Goal: Transaction & Acquisition: Obtain resource

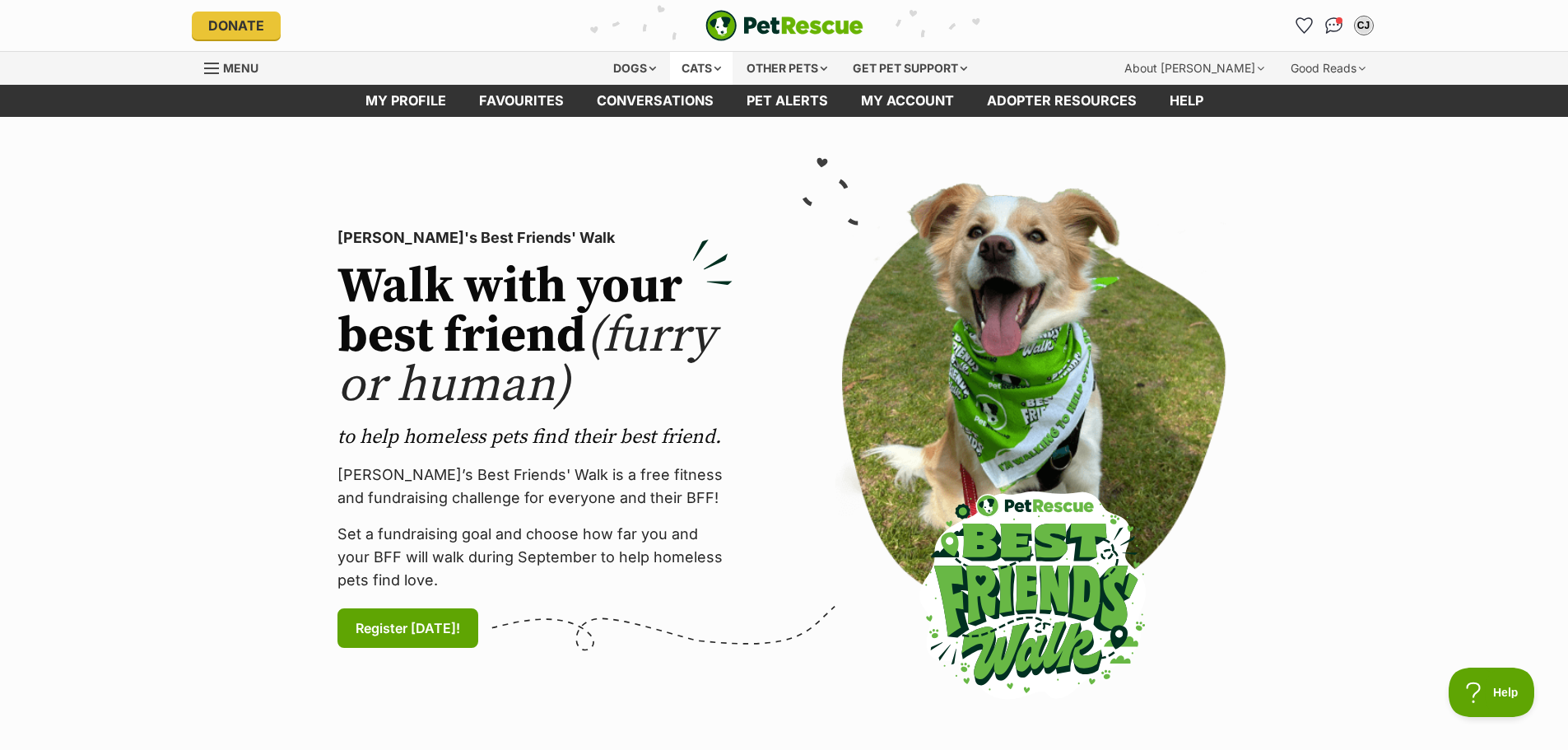
click at [710, 65] on div "Cats" at bounding box center [702, 68] width 63 height 33
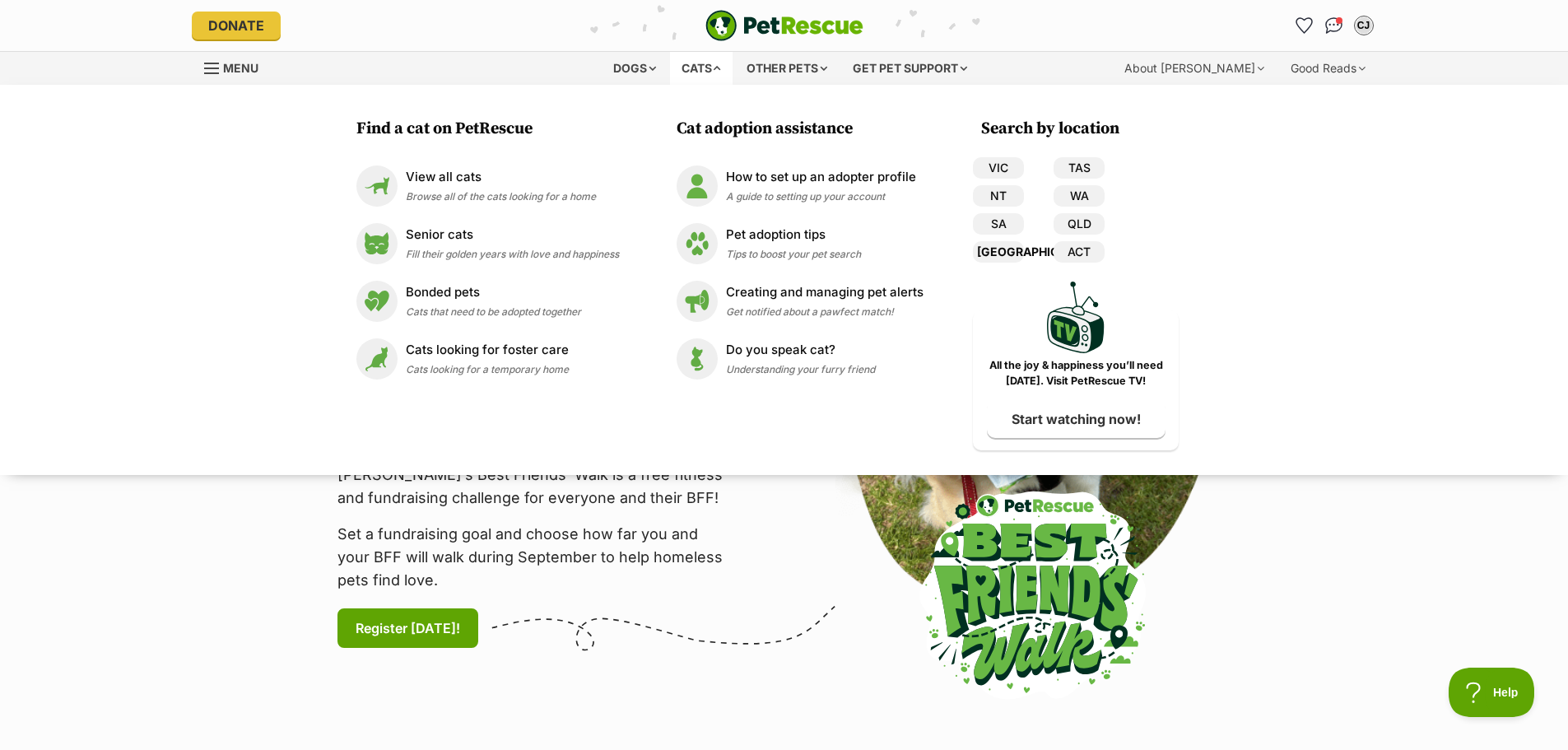
click at [1008, 250] on link "[GEOGRAPHIC_DATA]" at bounding box center [999, 252] width 51 height 21
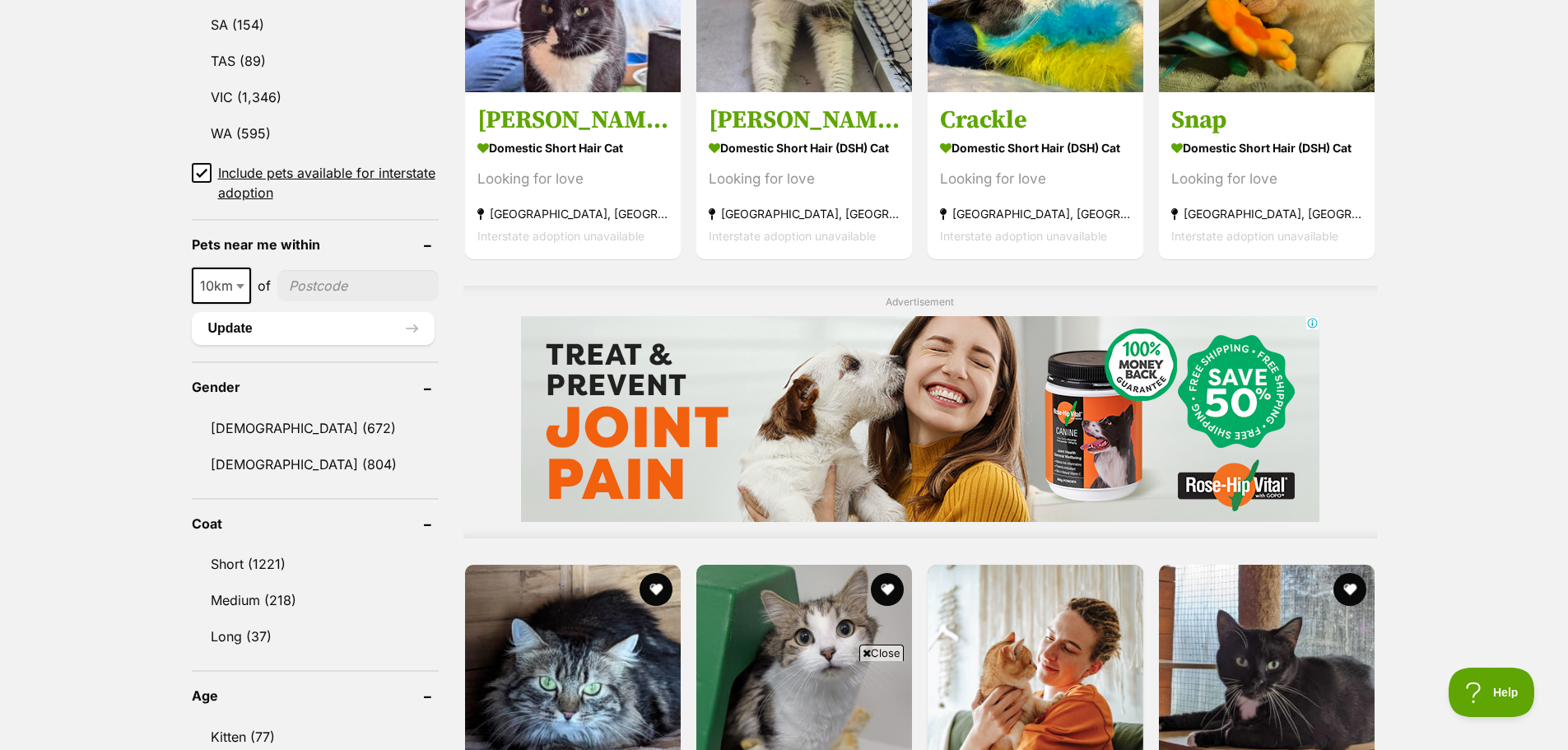
scroll to position [1316, 0]
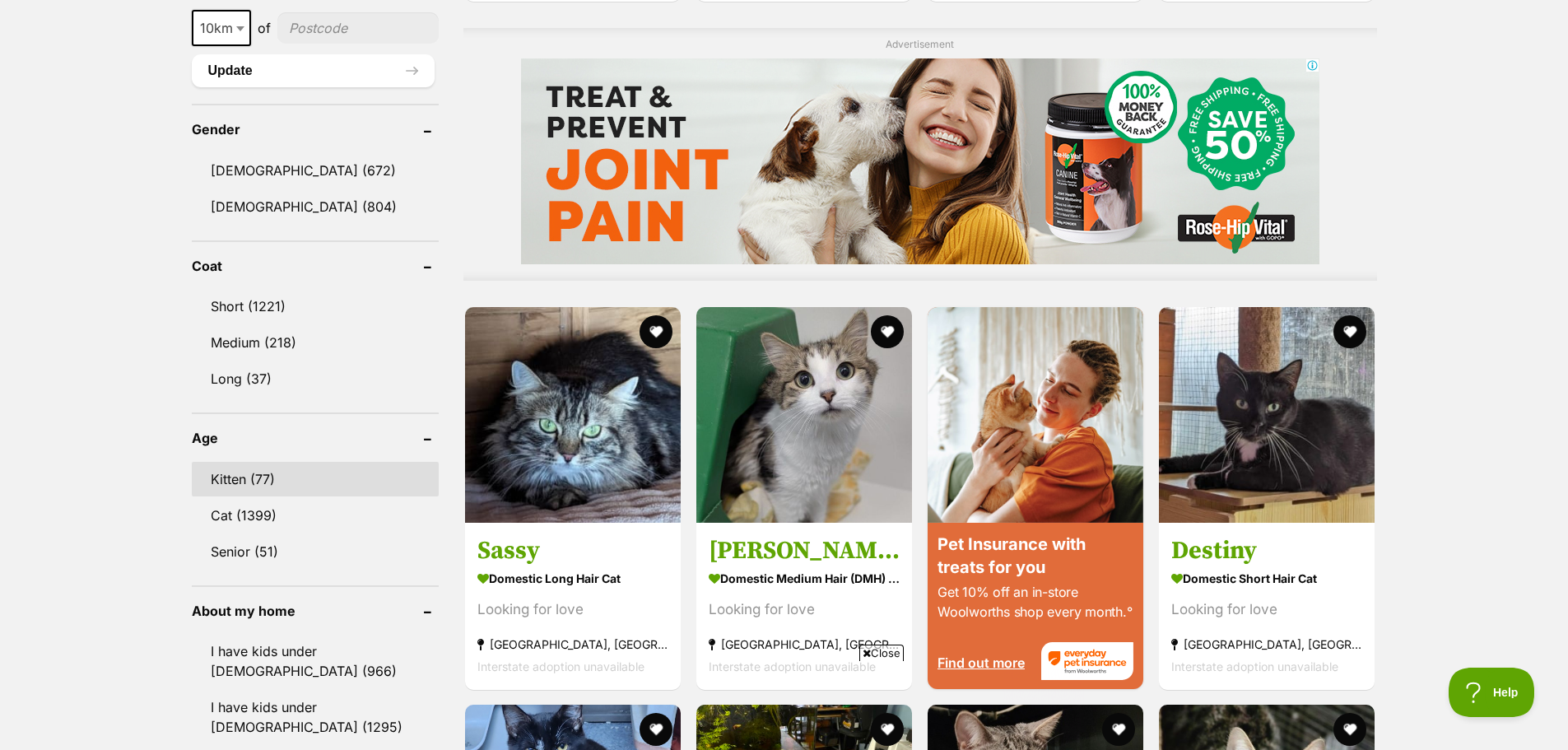
click at [244, 478] on link "Kitten (77)" at bounding box center [315, 478] width 247 height 34
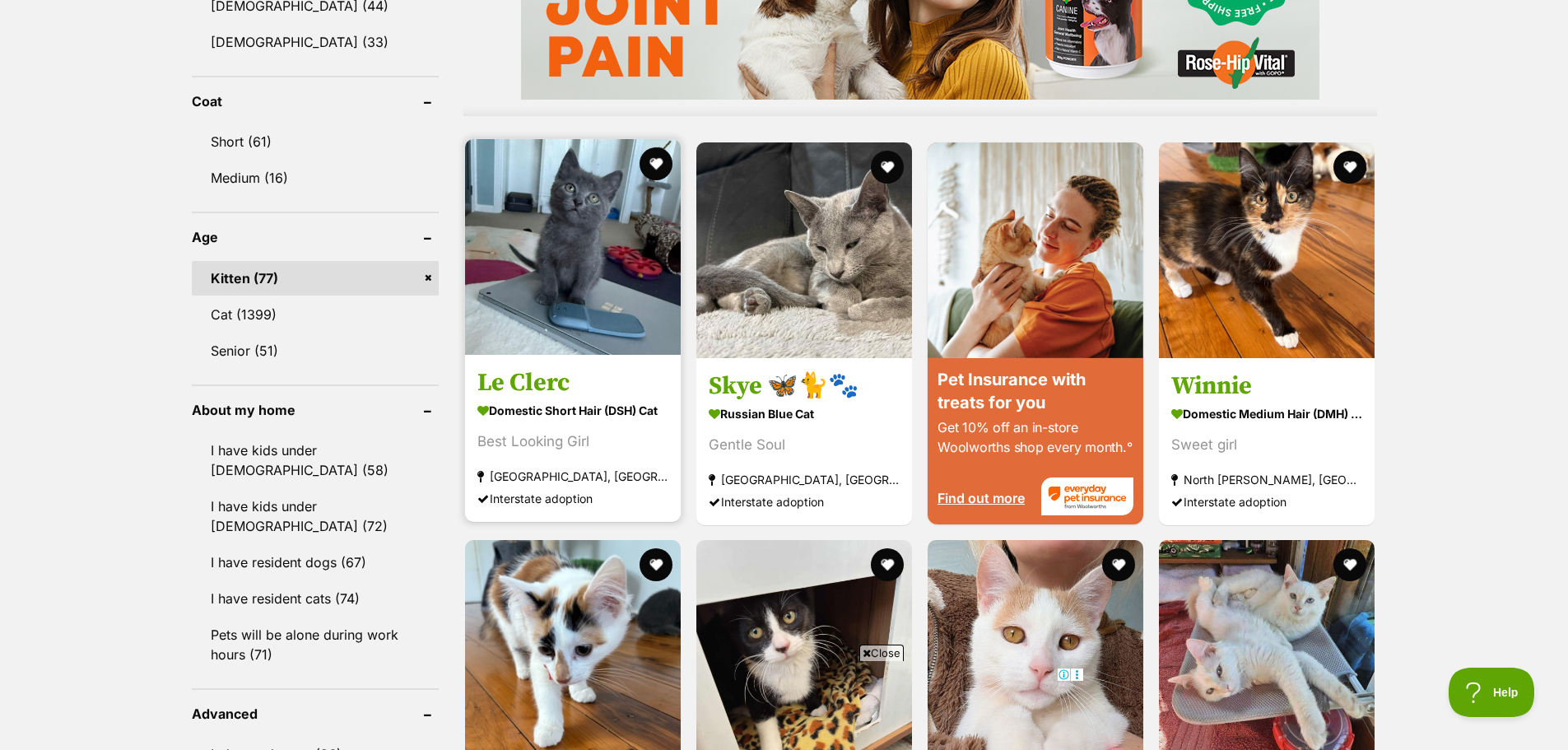
click at [578, 296] on img at bounding box center [573, 247] width 215 height 215
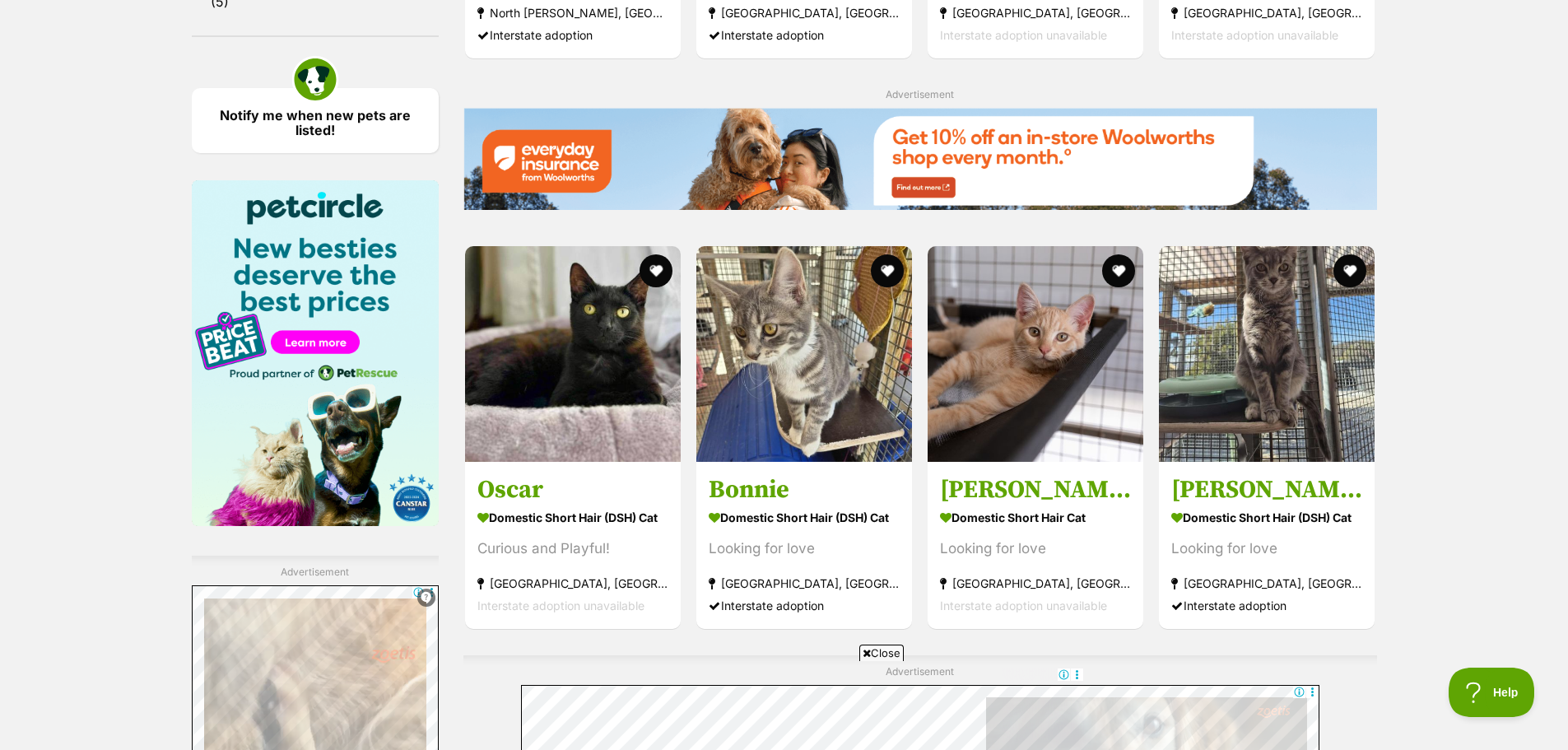
scroll to position [2468, 0]
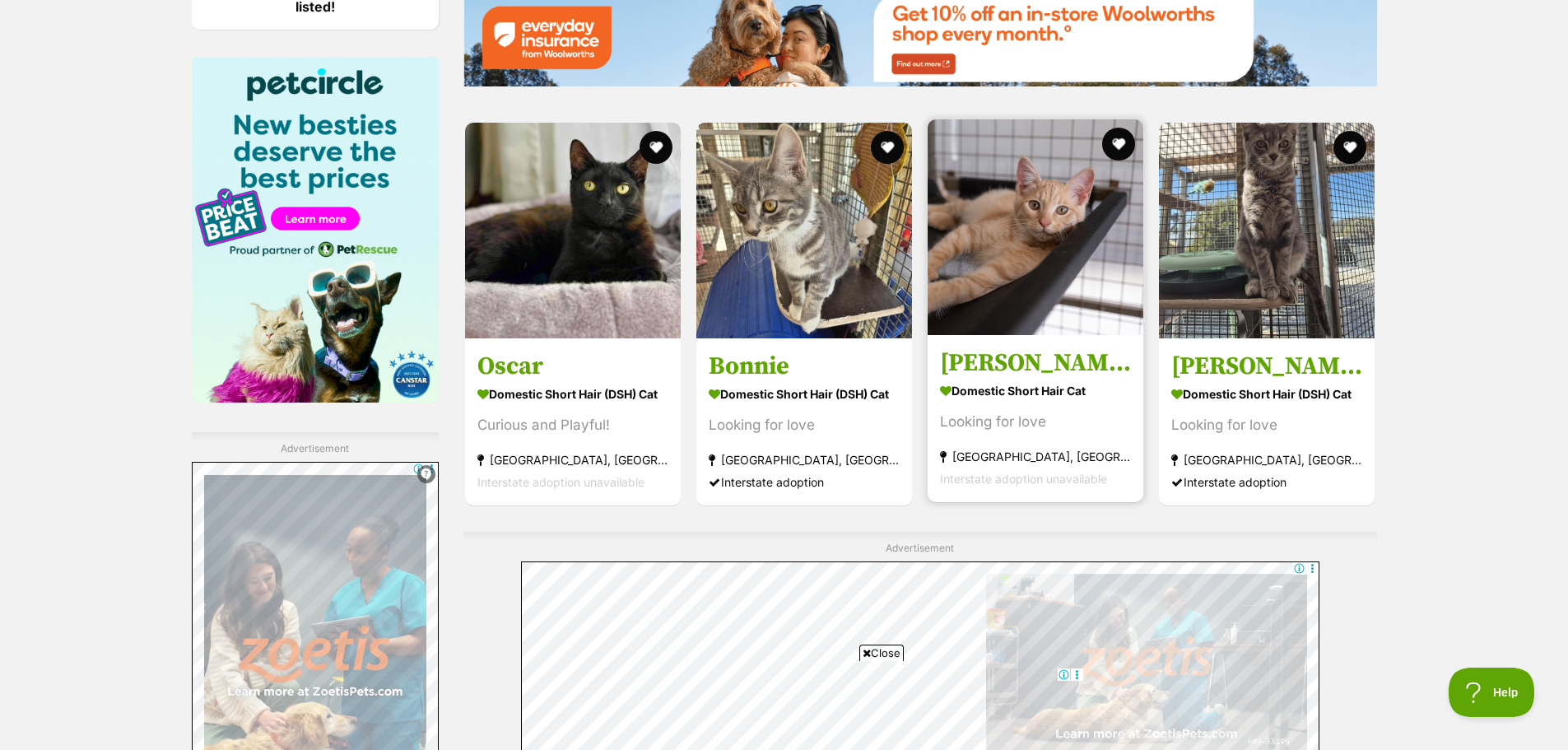
click at [1023, 380] on strong "Domestic Short Hair Cat" at bounding box center [1035, 390] width 191 height 24
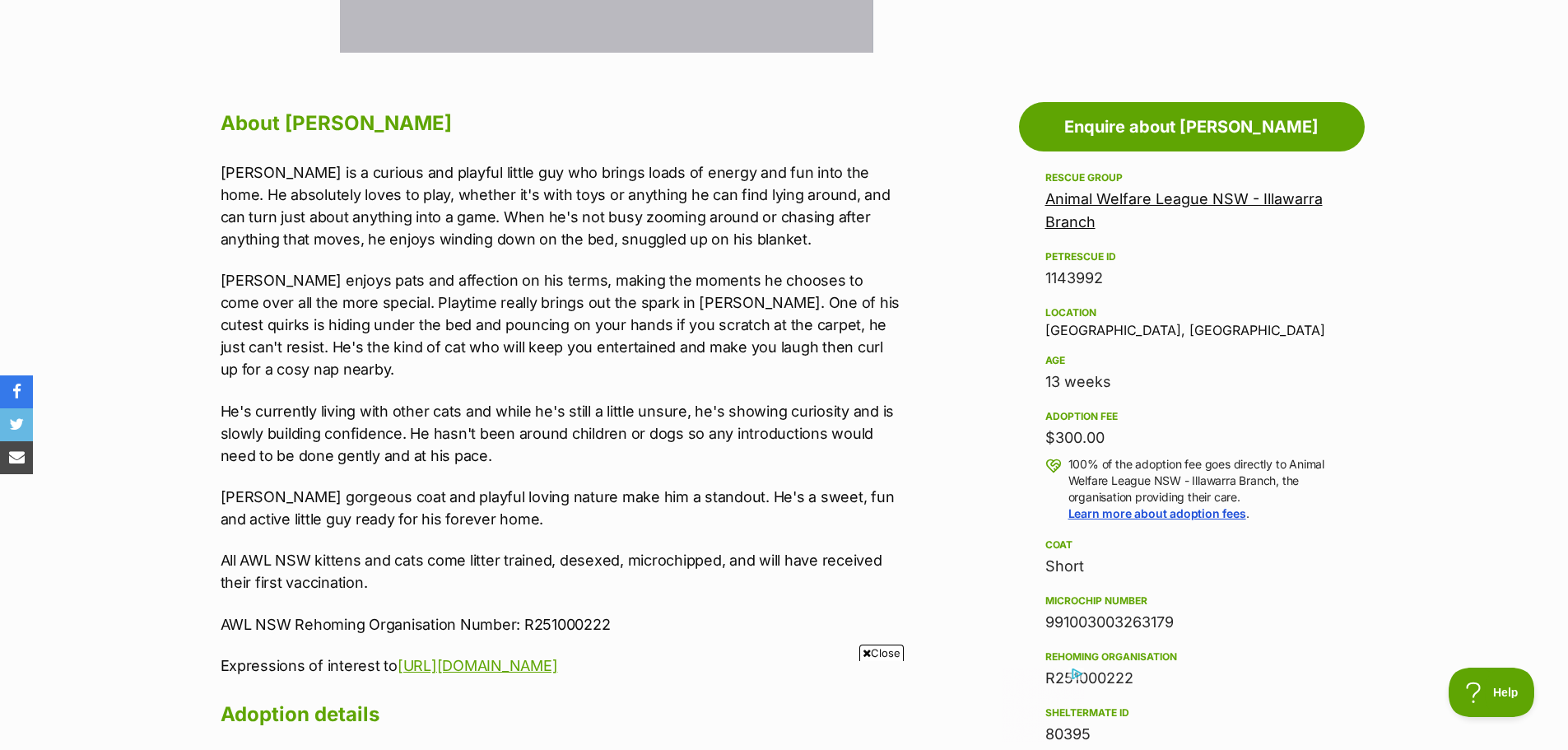
scroll to position [165, 0]
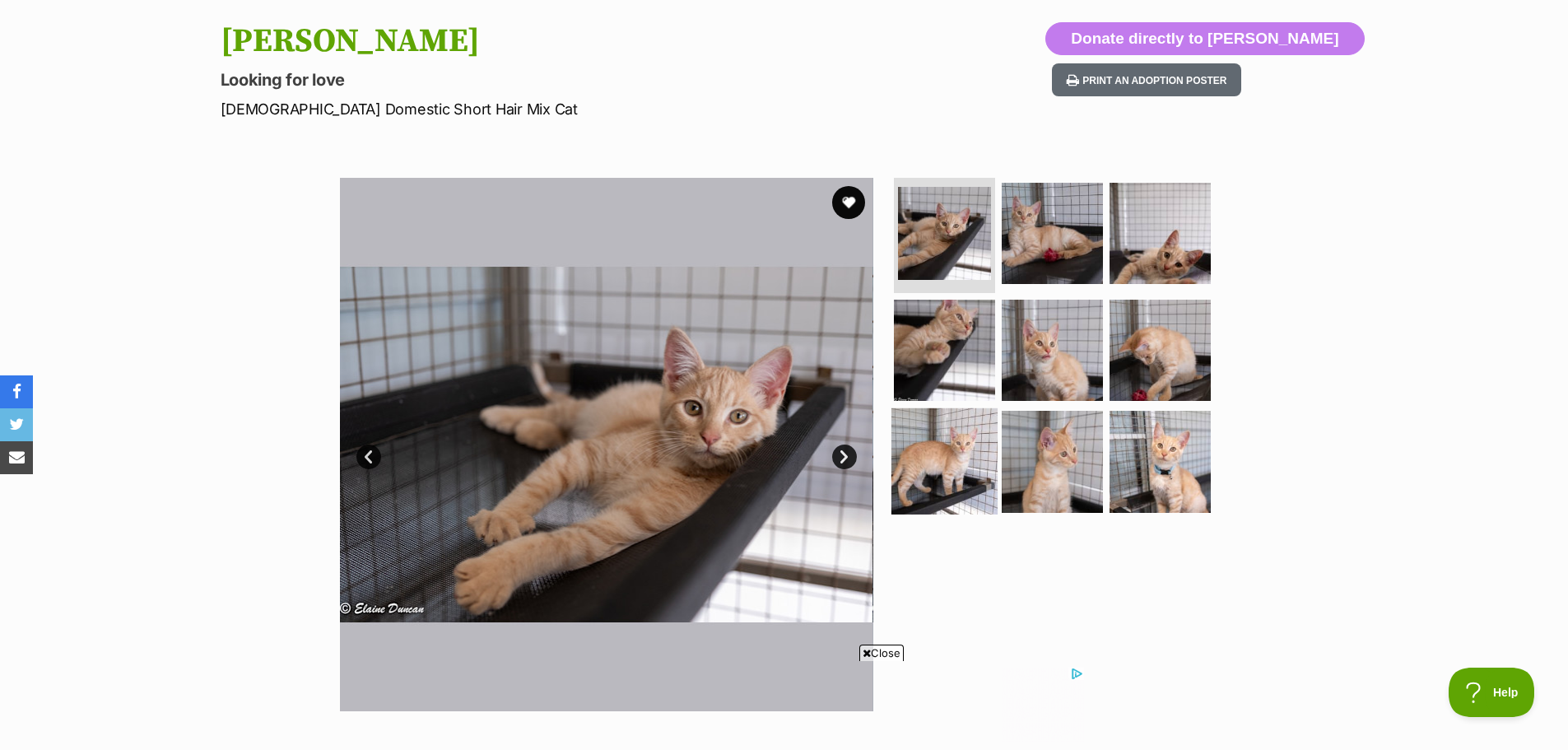
click at [961, 441] on img at bounding box center [944, 460] width 106 height 106
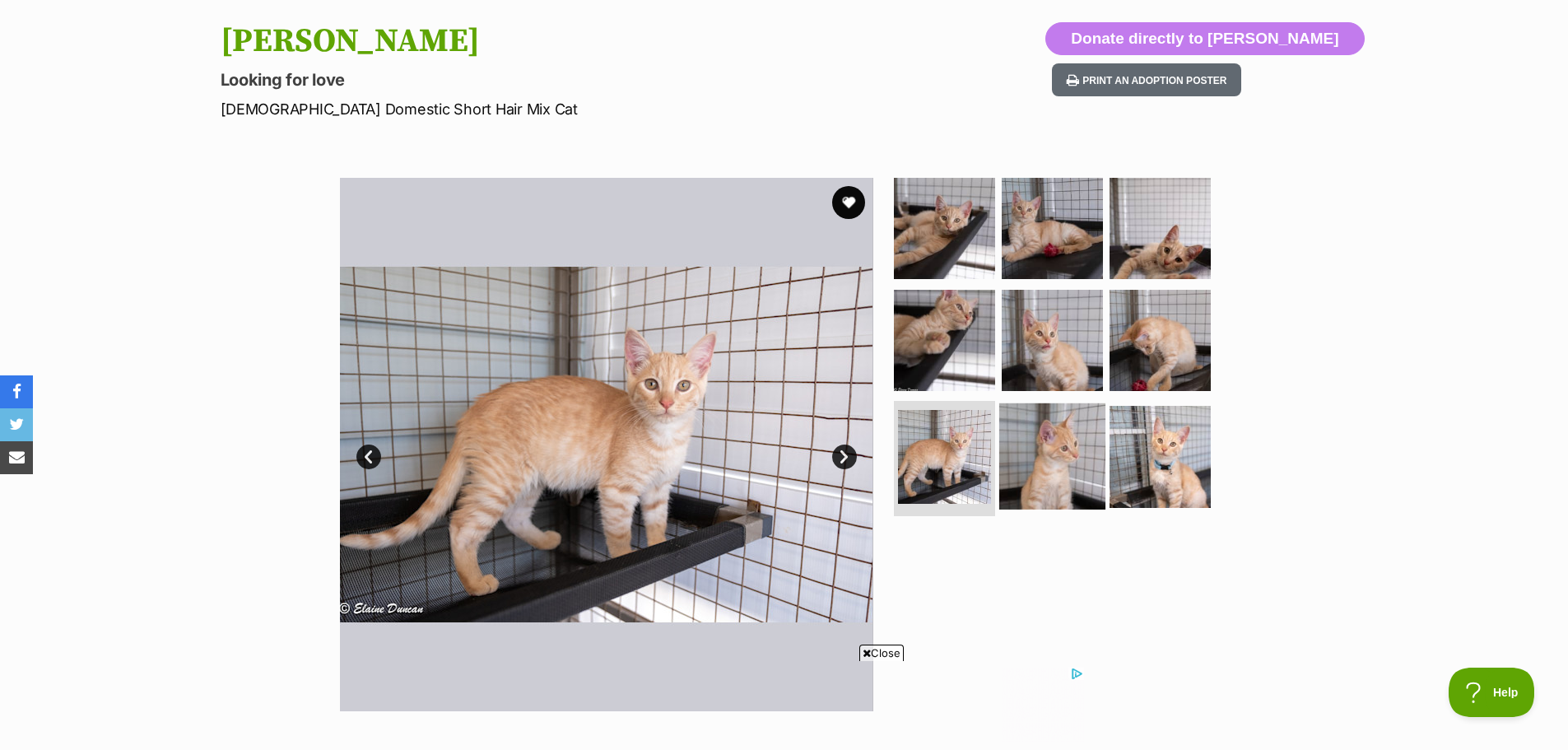
click at [1072, 443] on img at bounding box center [1051, 456] width 106 height 106
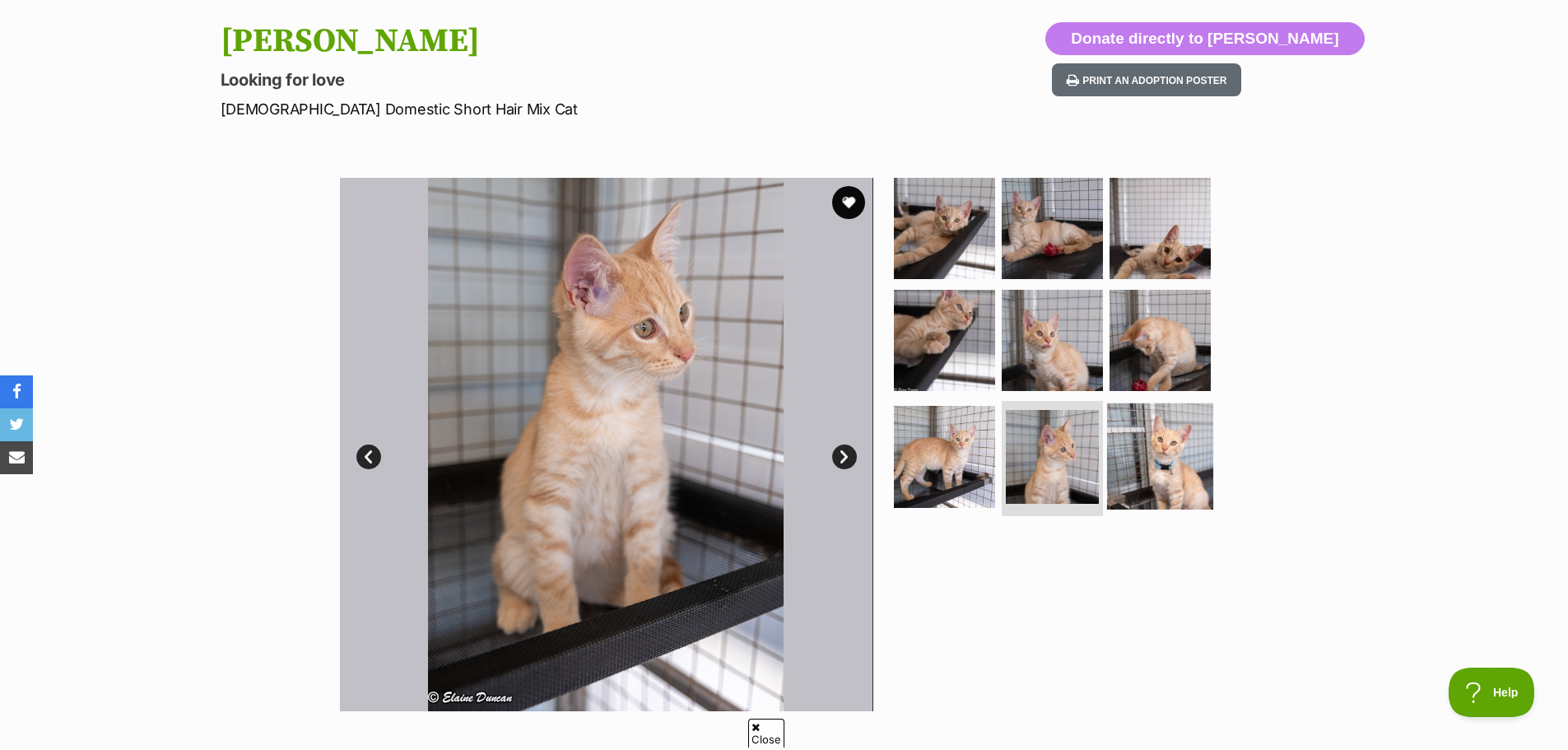
click at [1166, 441] on img at bounding box center [1159, 456] width 106 height 106
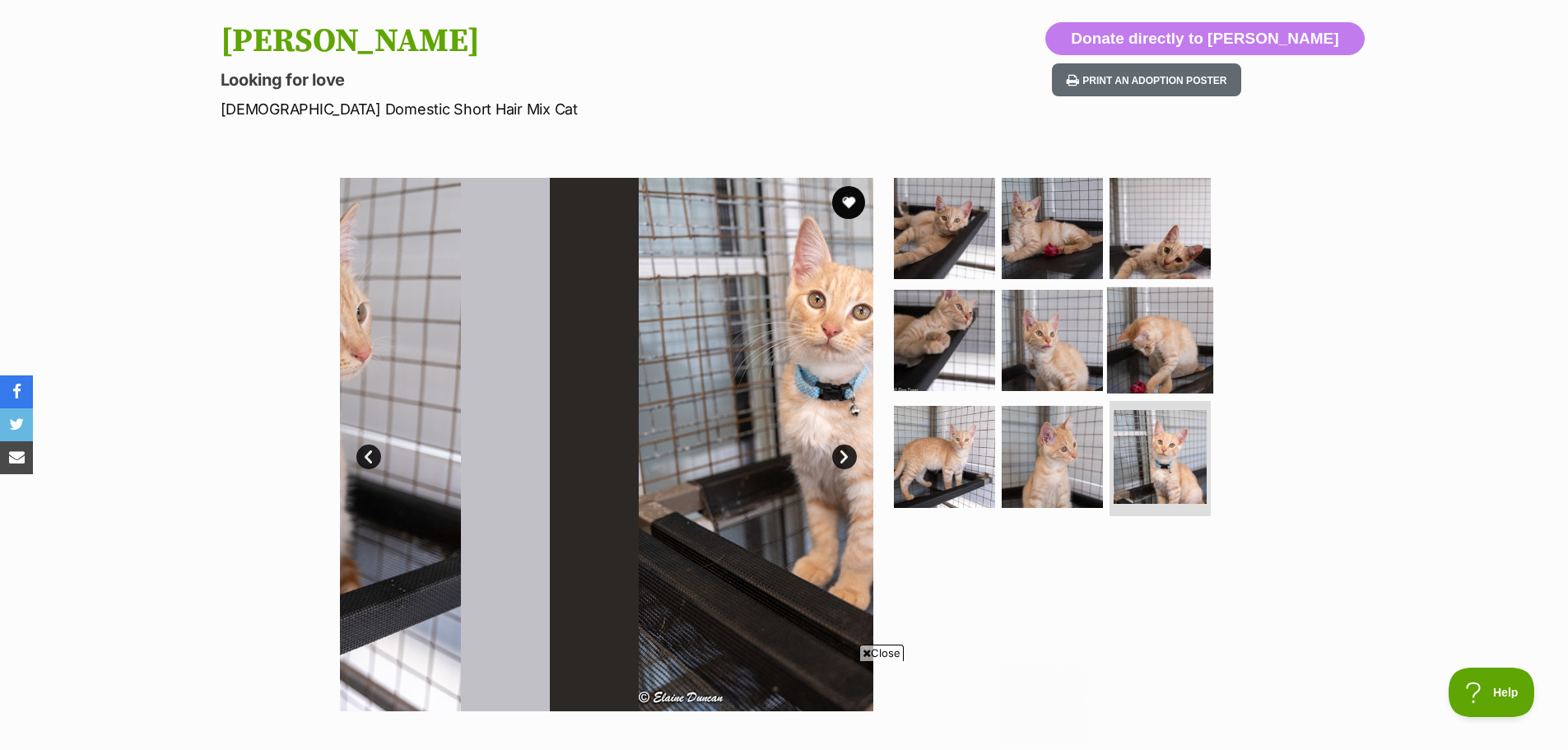
scroll to position [0, 0]
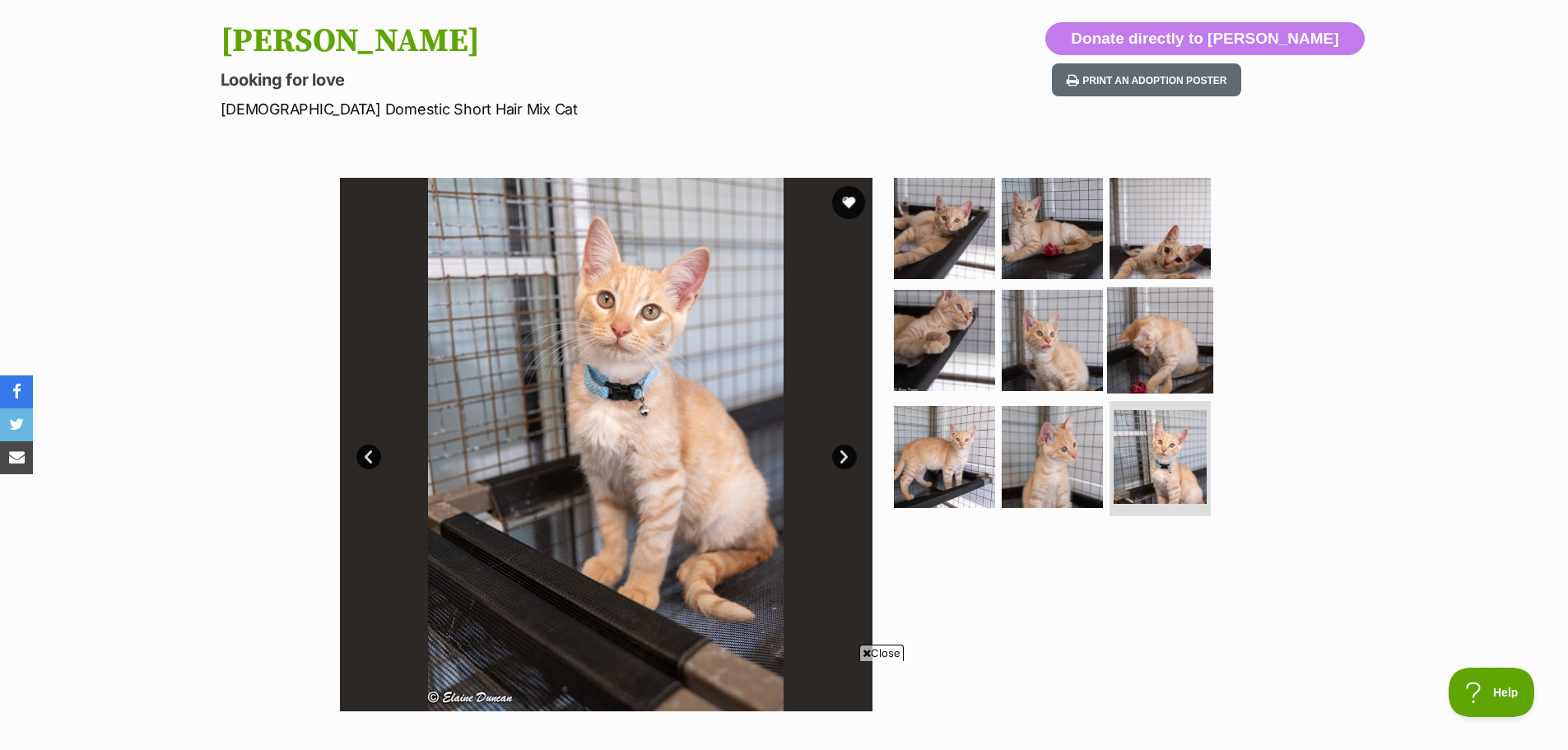
click at [1166, 340] on img at bounding box center [1159, 338] width 106 height 106
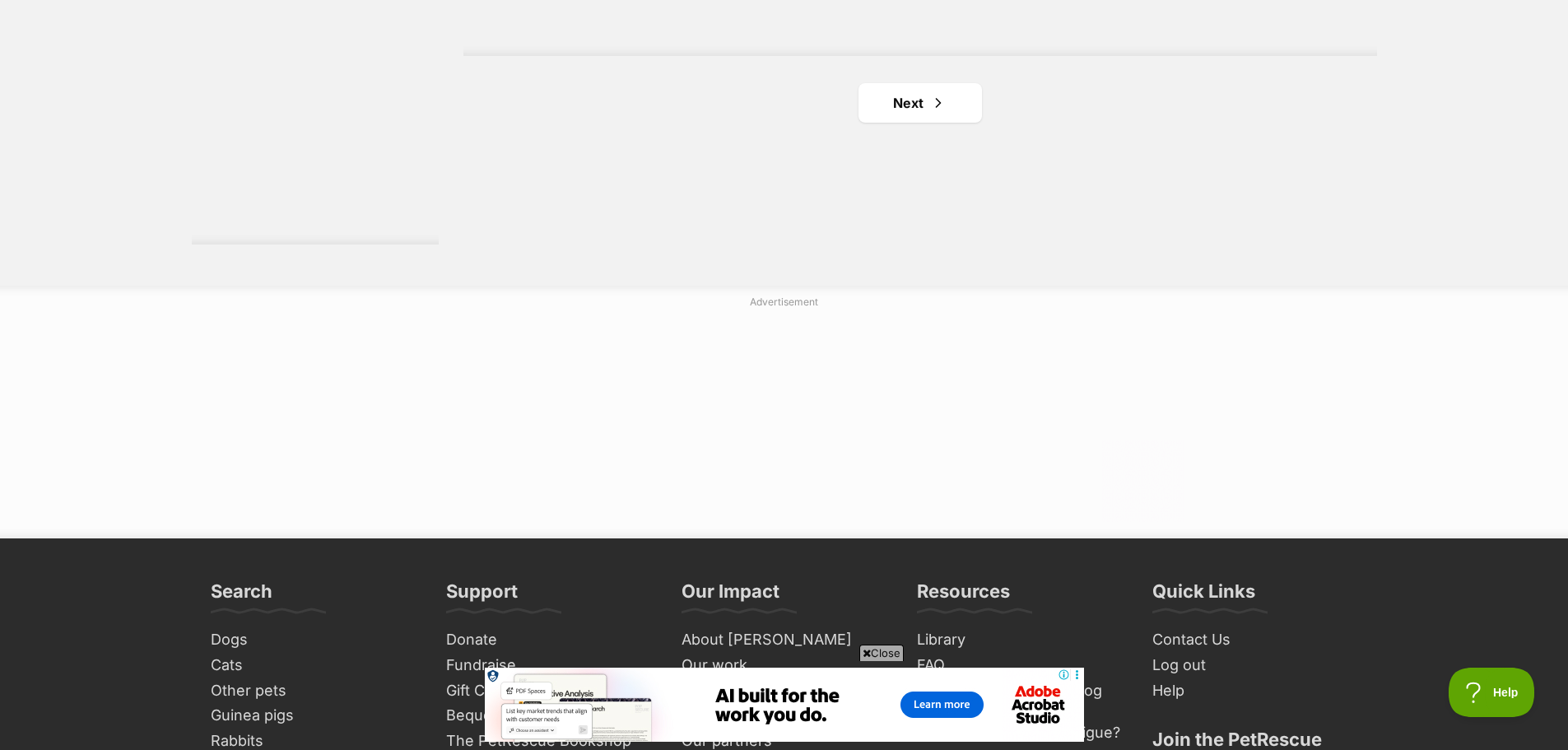
scroll to position [3209, 0]
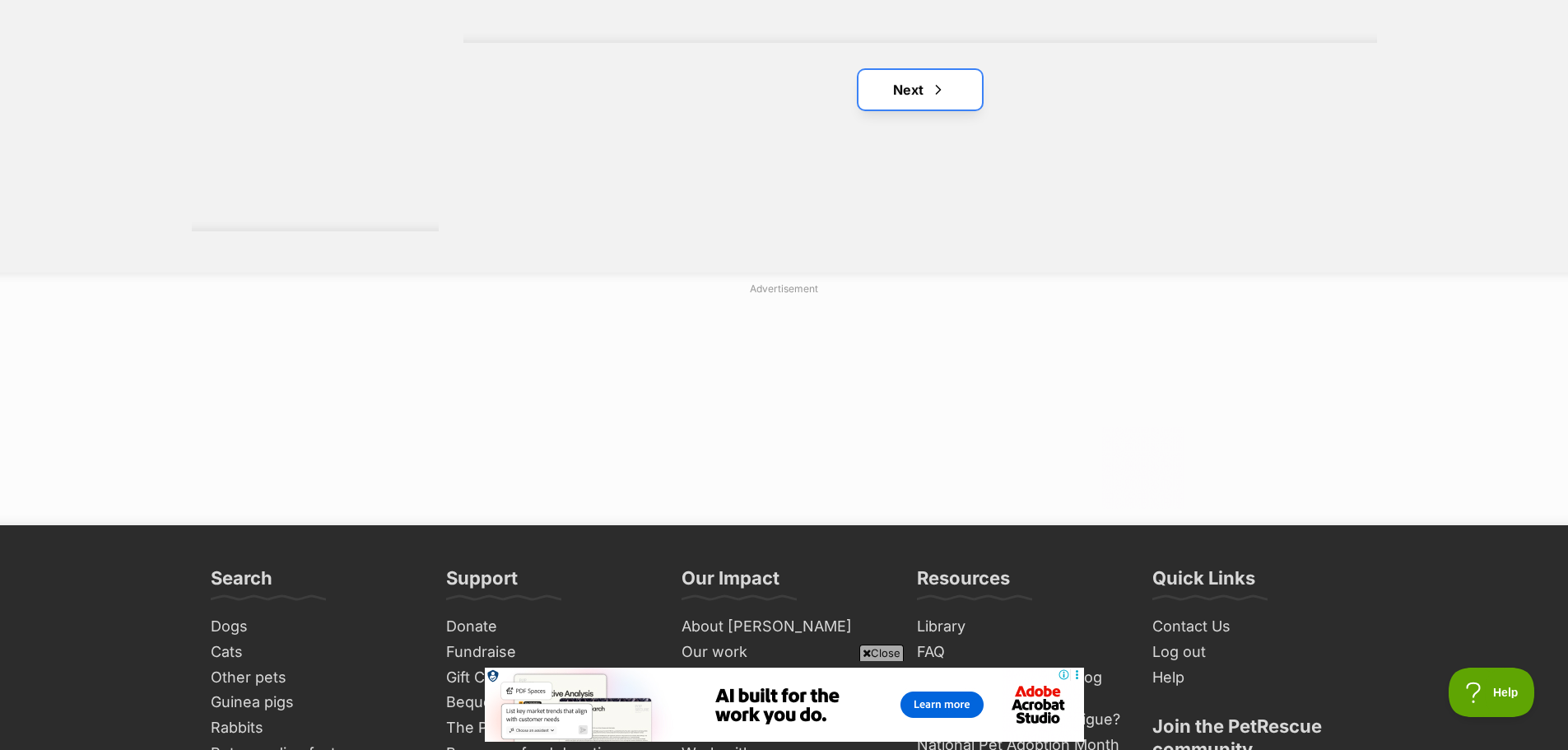
click at [916, 91] on link "Next" at bounding box center [921, 89] width 124 height 39
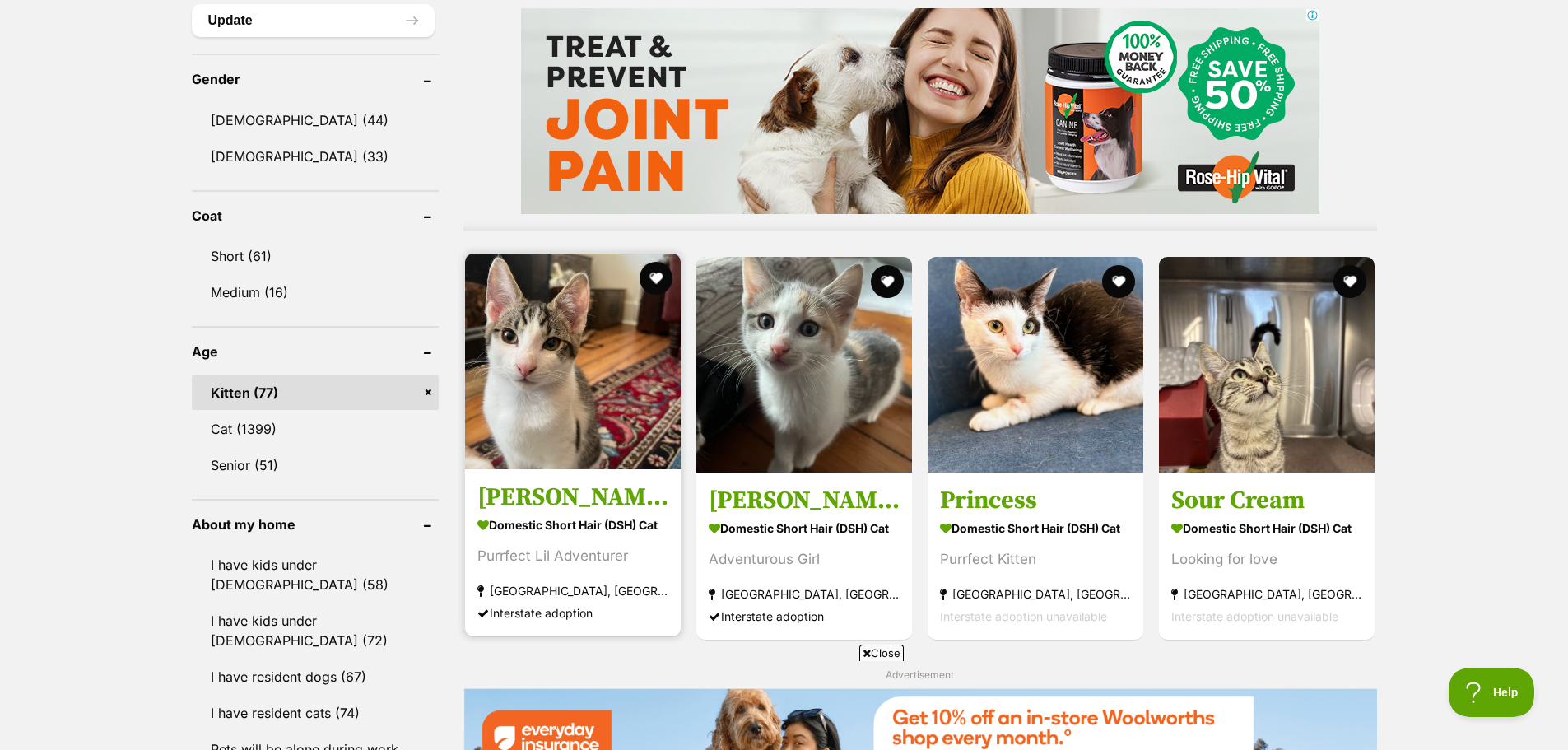
scroll to position [1399, 0]
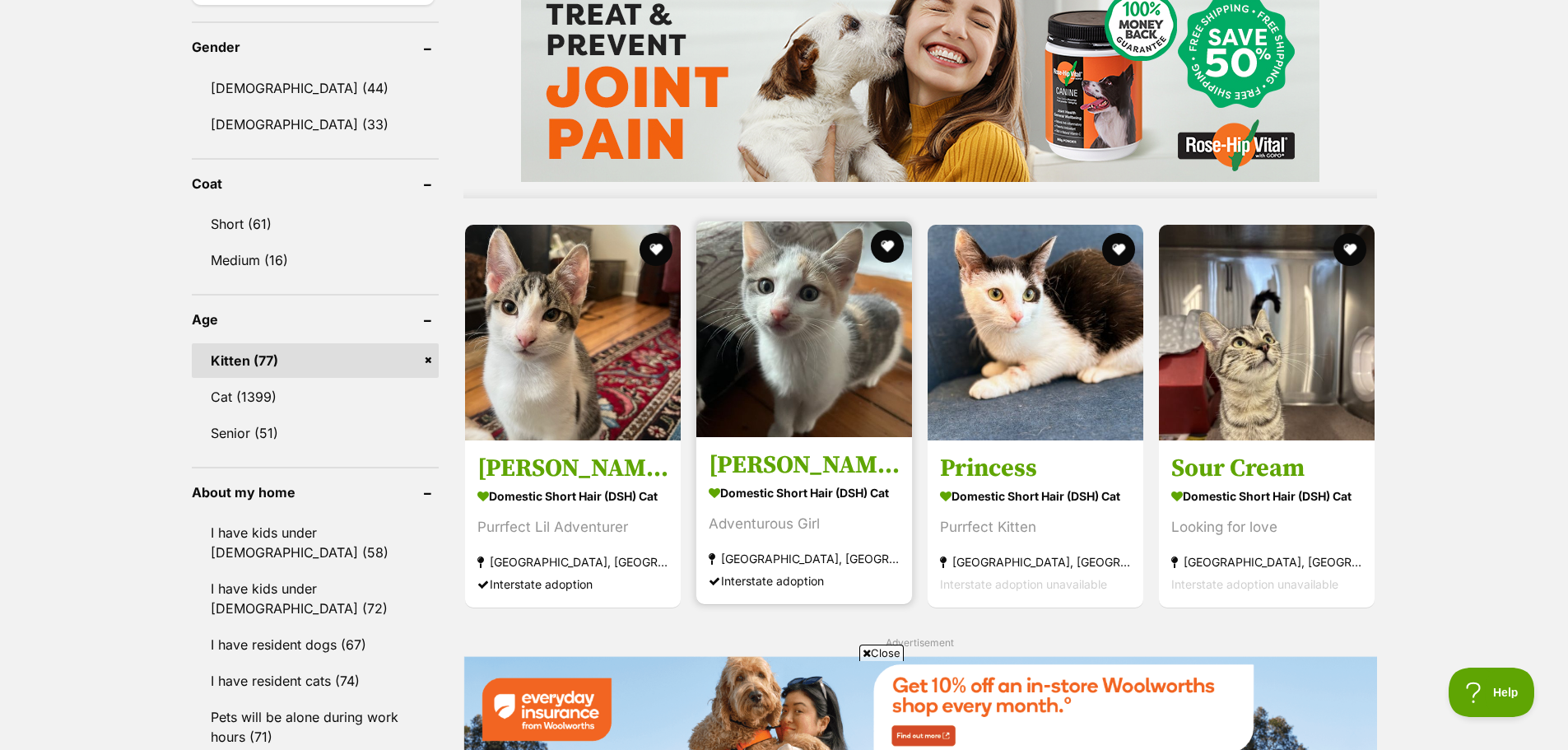
click at [804, 354] on img at bounding box center [804, 329] width 215 height 215
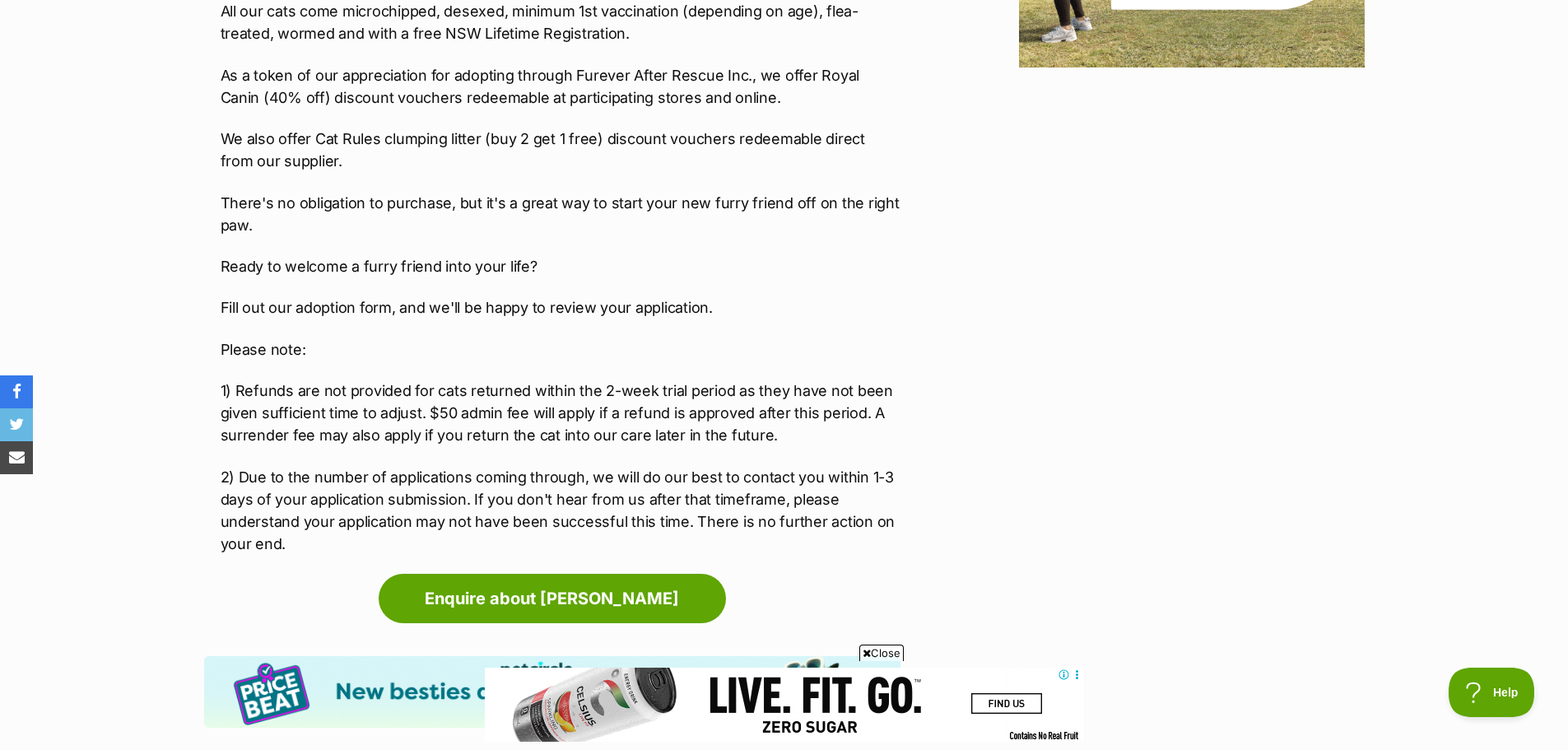
scroll to position [2468, 0]
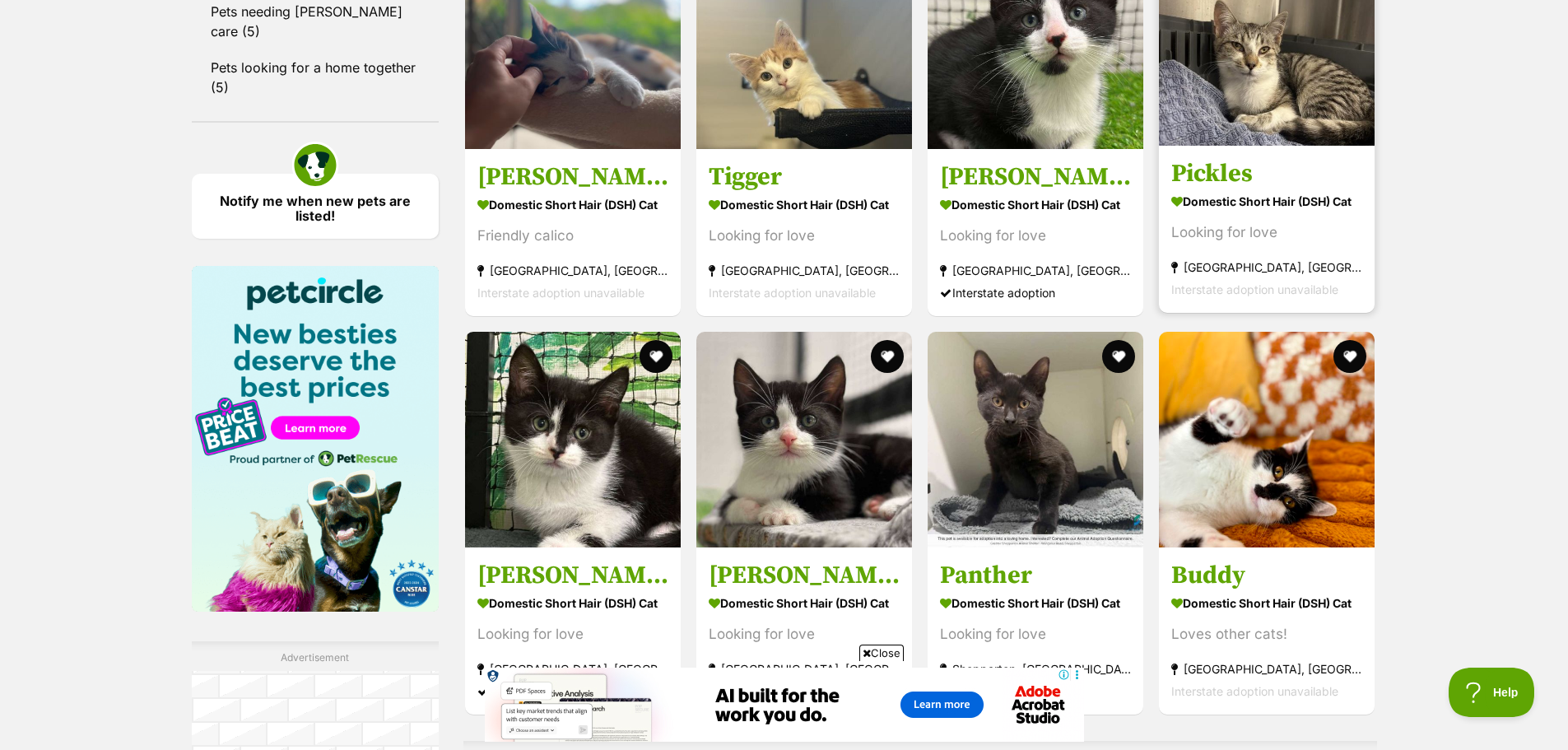
scroll to position [2221, 0]
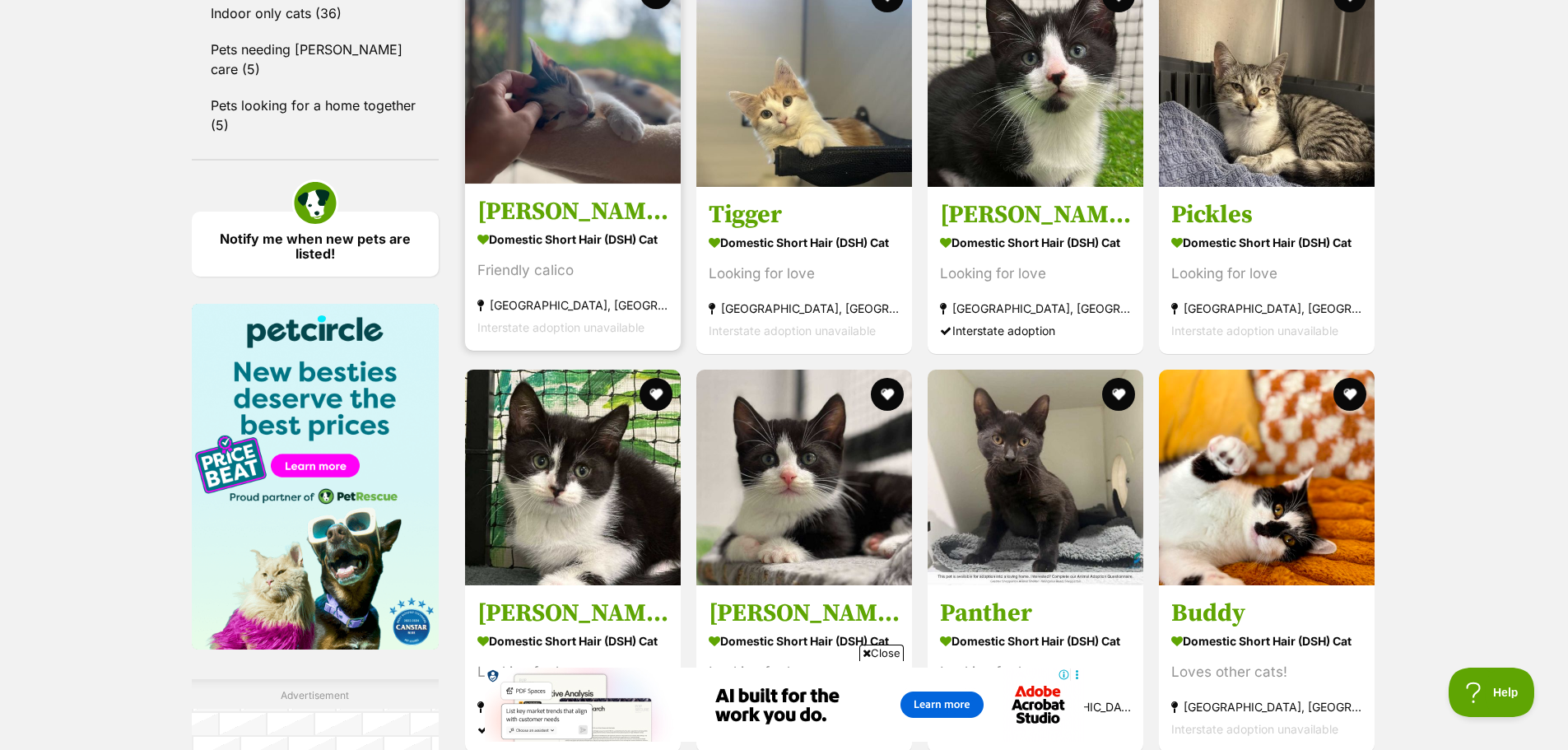
click at [561, 144] on img at bounding box center [573, 75] width 215 height 215
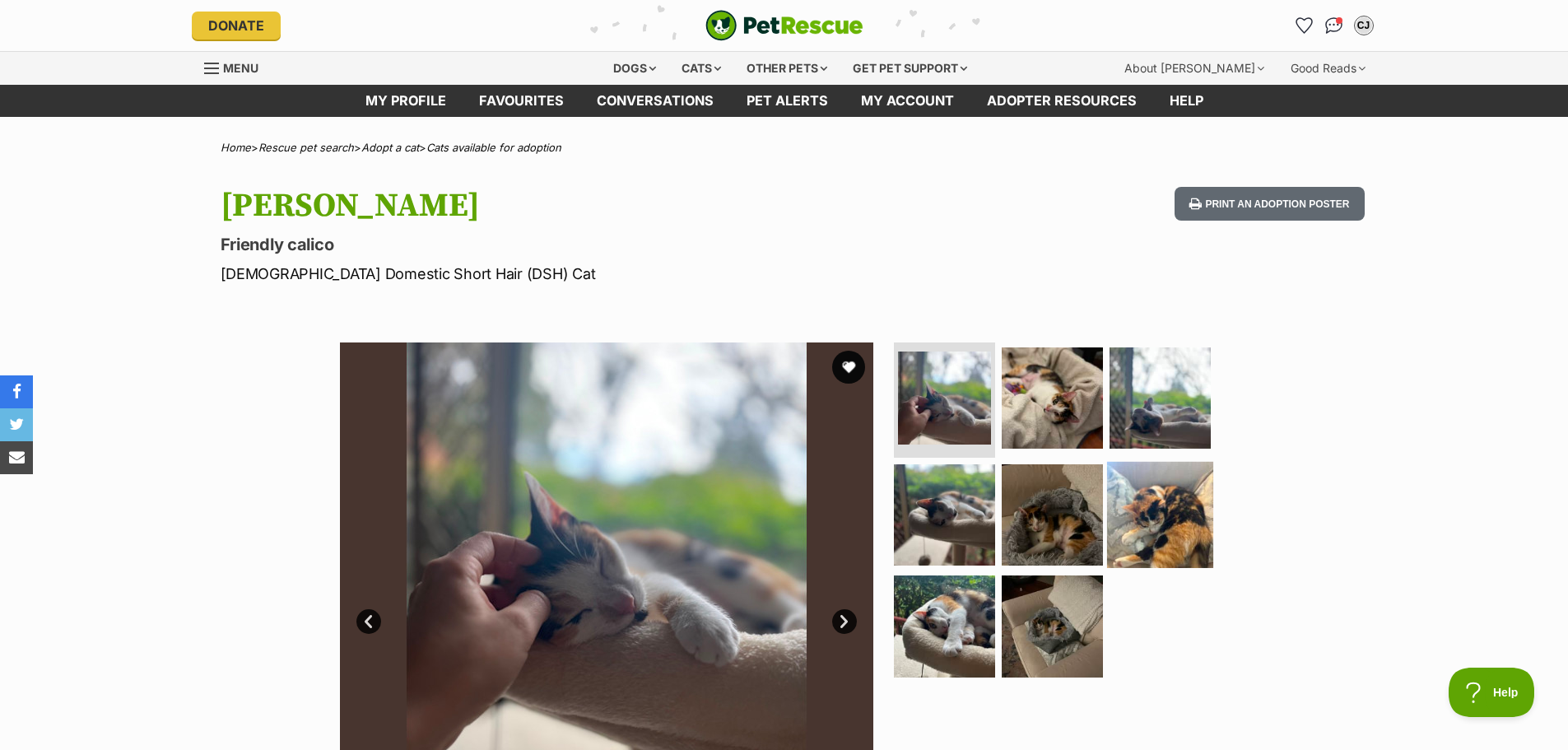
click at [1160, 519] on img at bounding box center [1159, 514] width 106 height 106
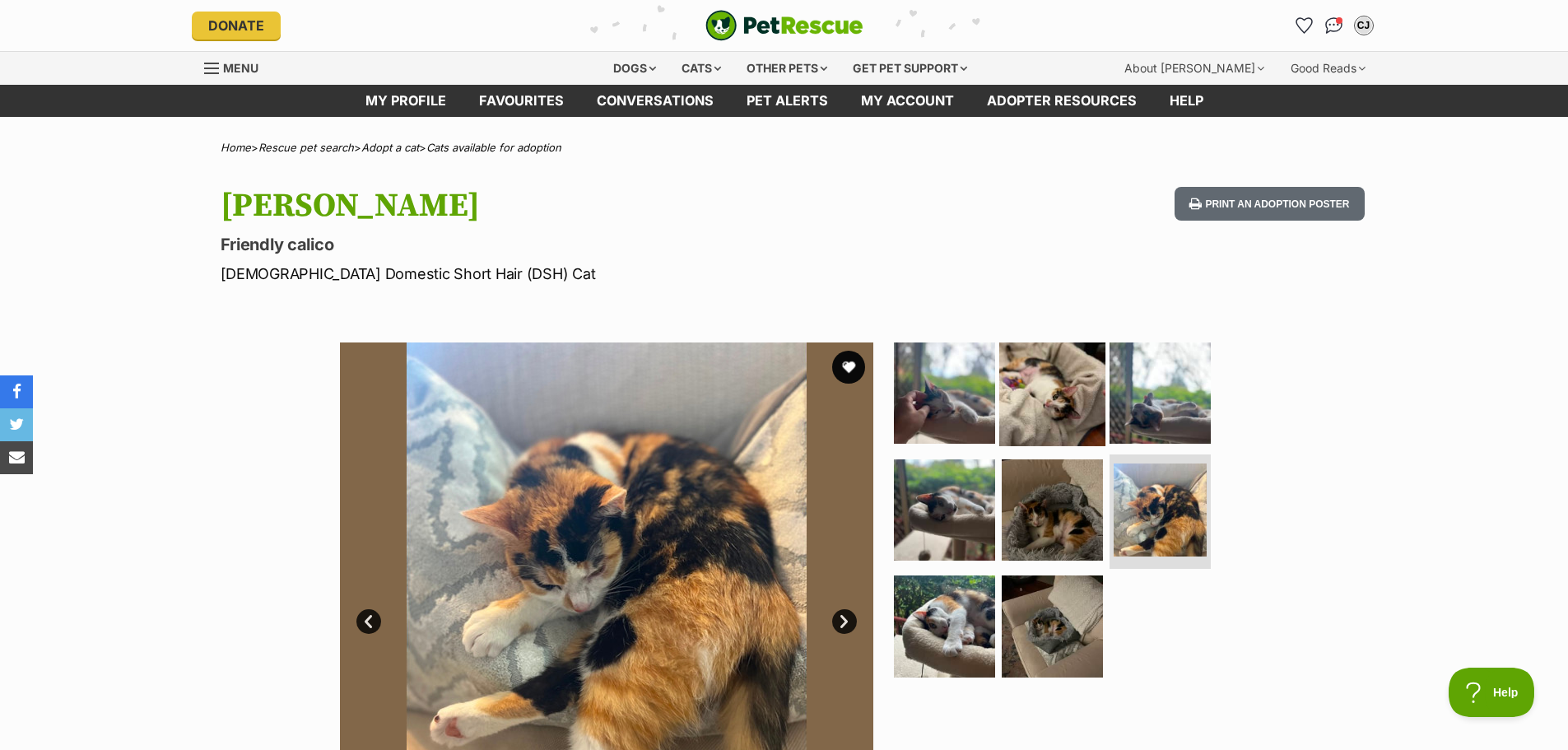
click at [1094, 422] on img at bounding box center [1051, 393] width 106 height 106
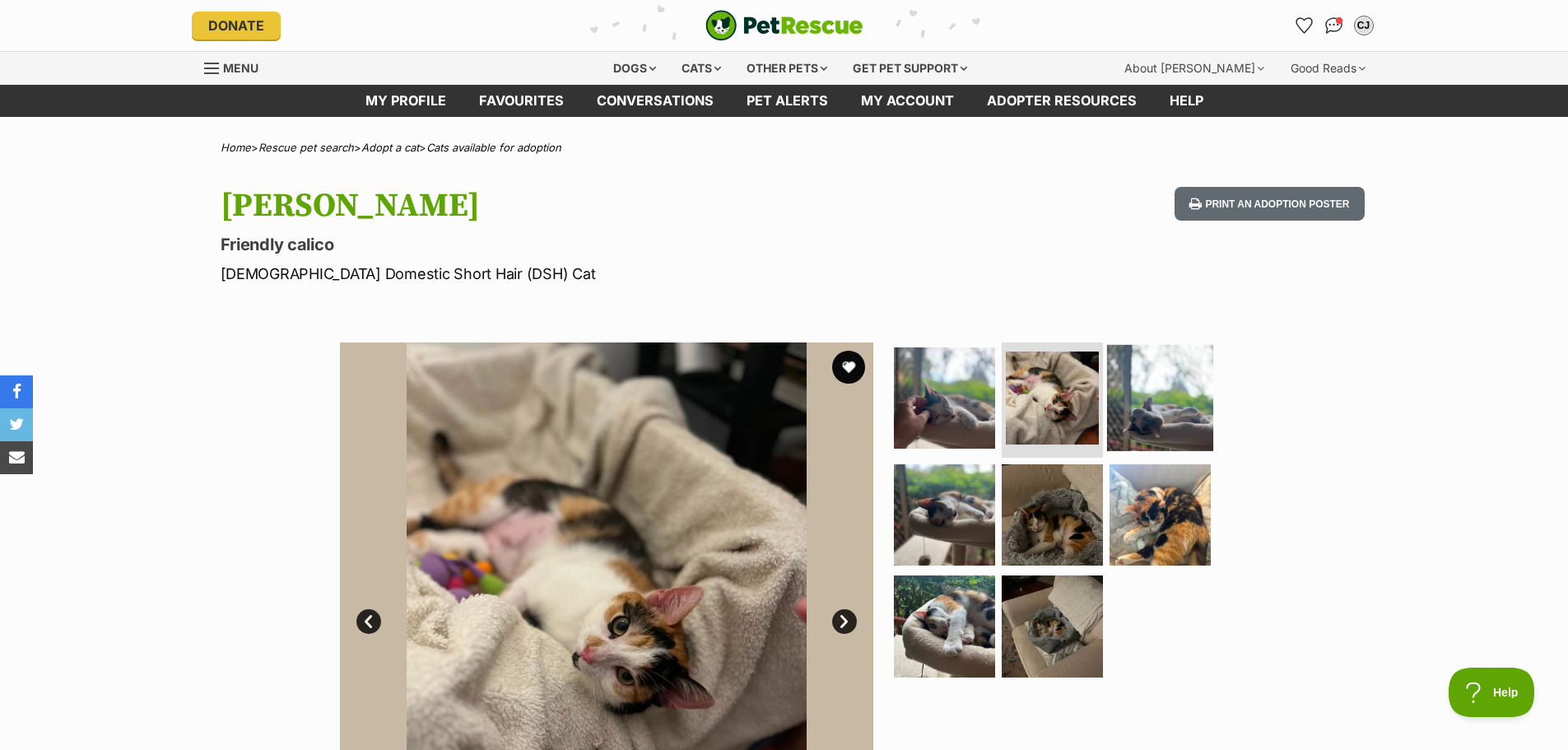
click at [1148, 416] on img at bounding box center [1159, 397] width 106 height 106
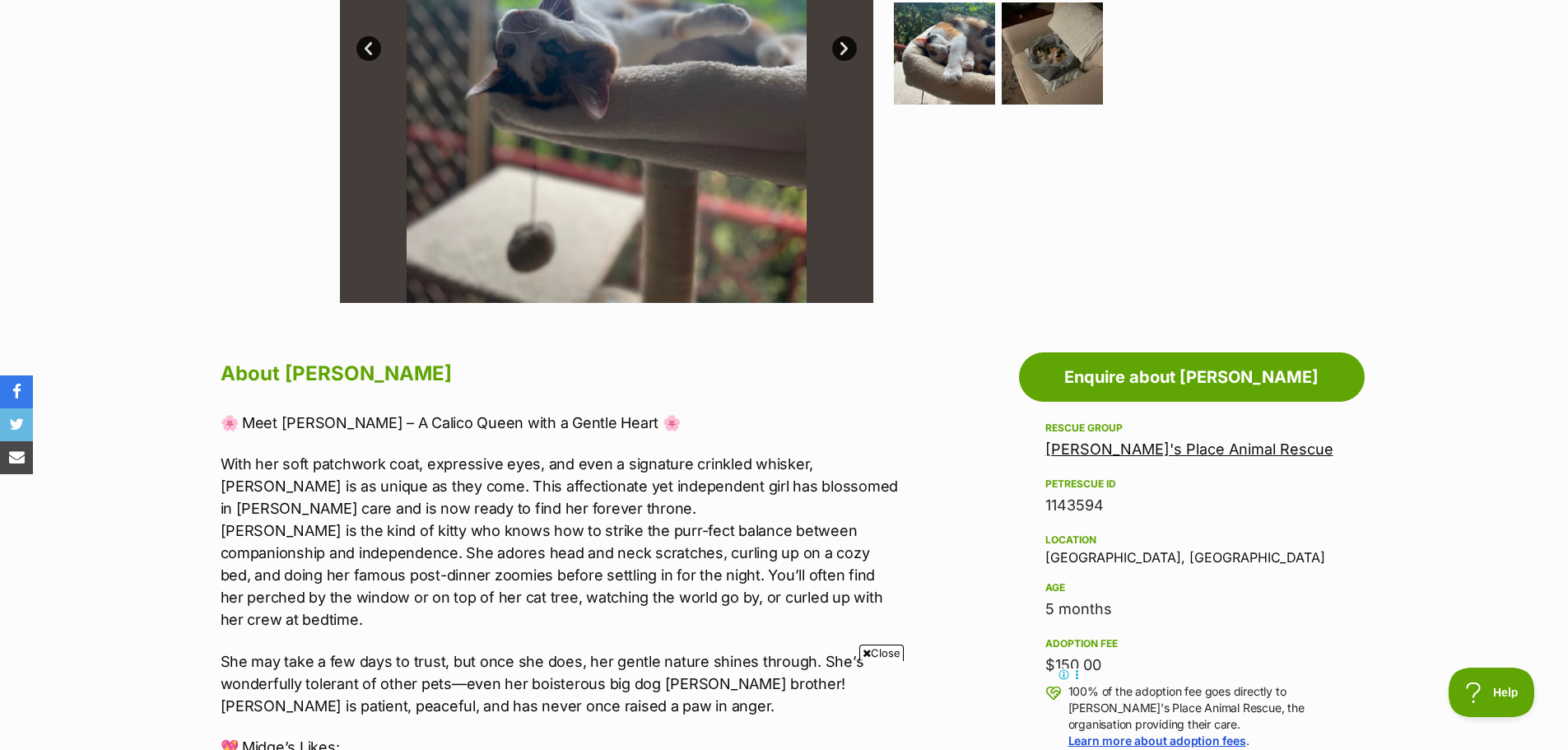
scroll to position [576, 0]
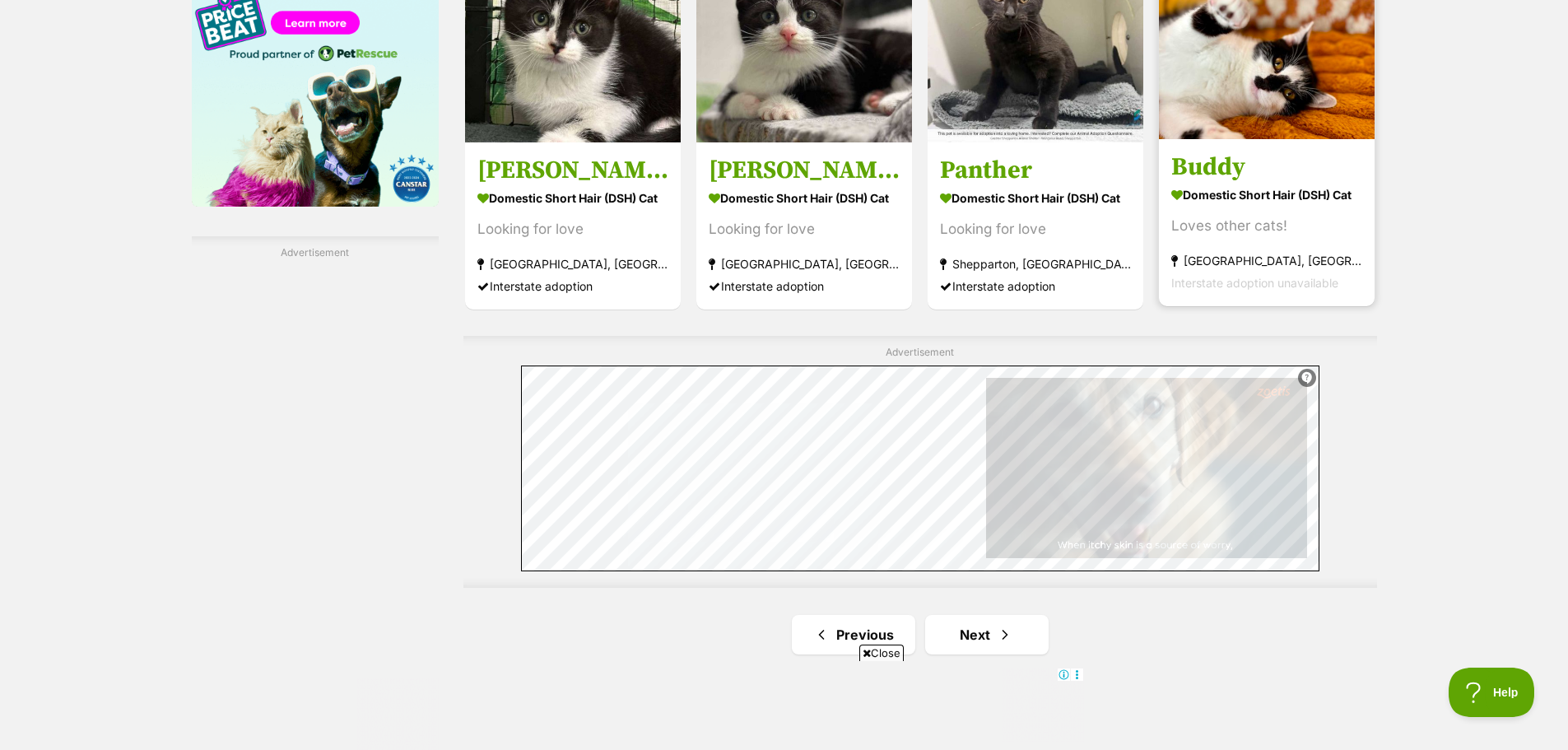
scroll to position [2961, 0]
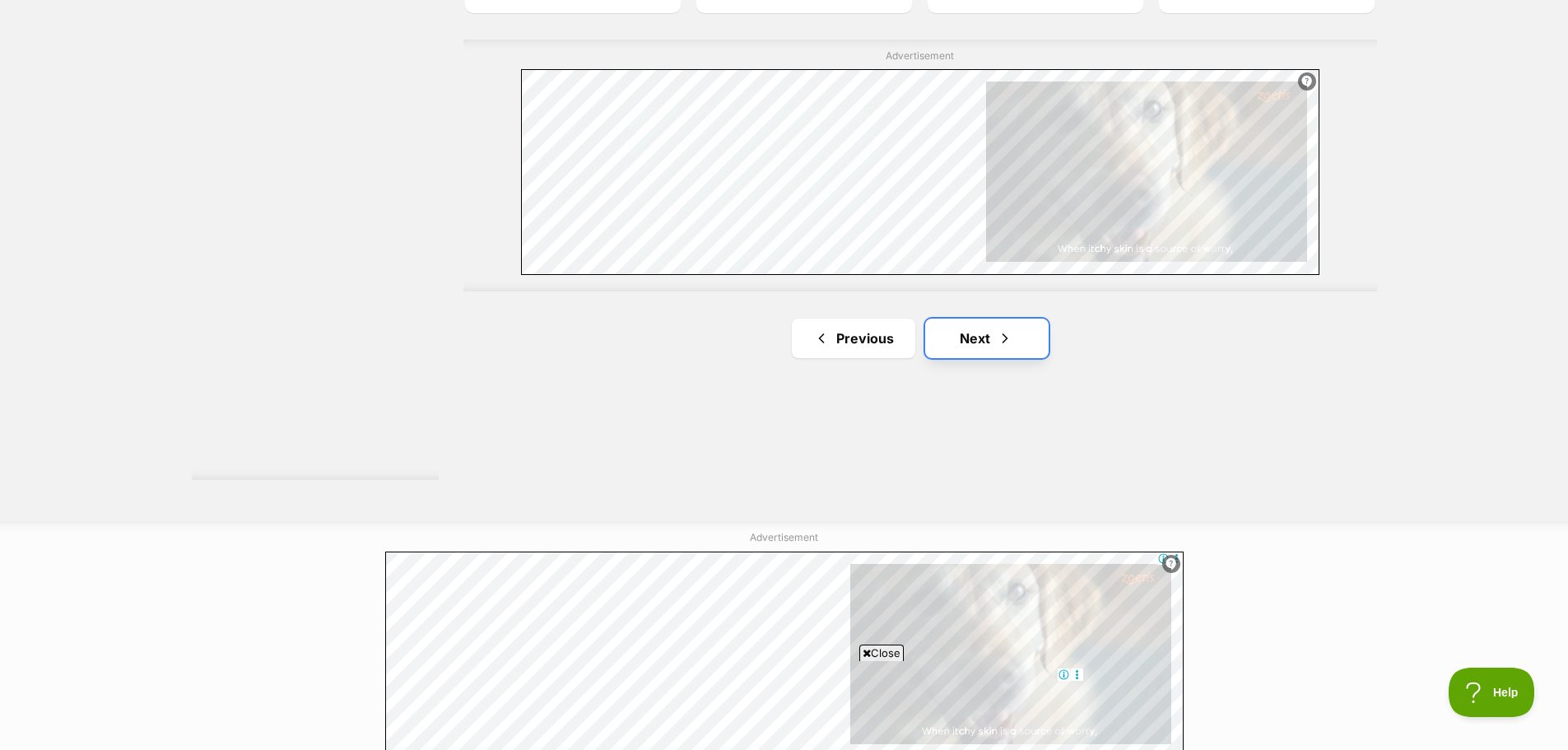
click at [1006, 329] on span "Next page" at bounding box center [1005, 338] width 16 height 20
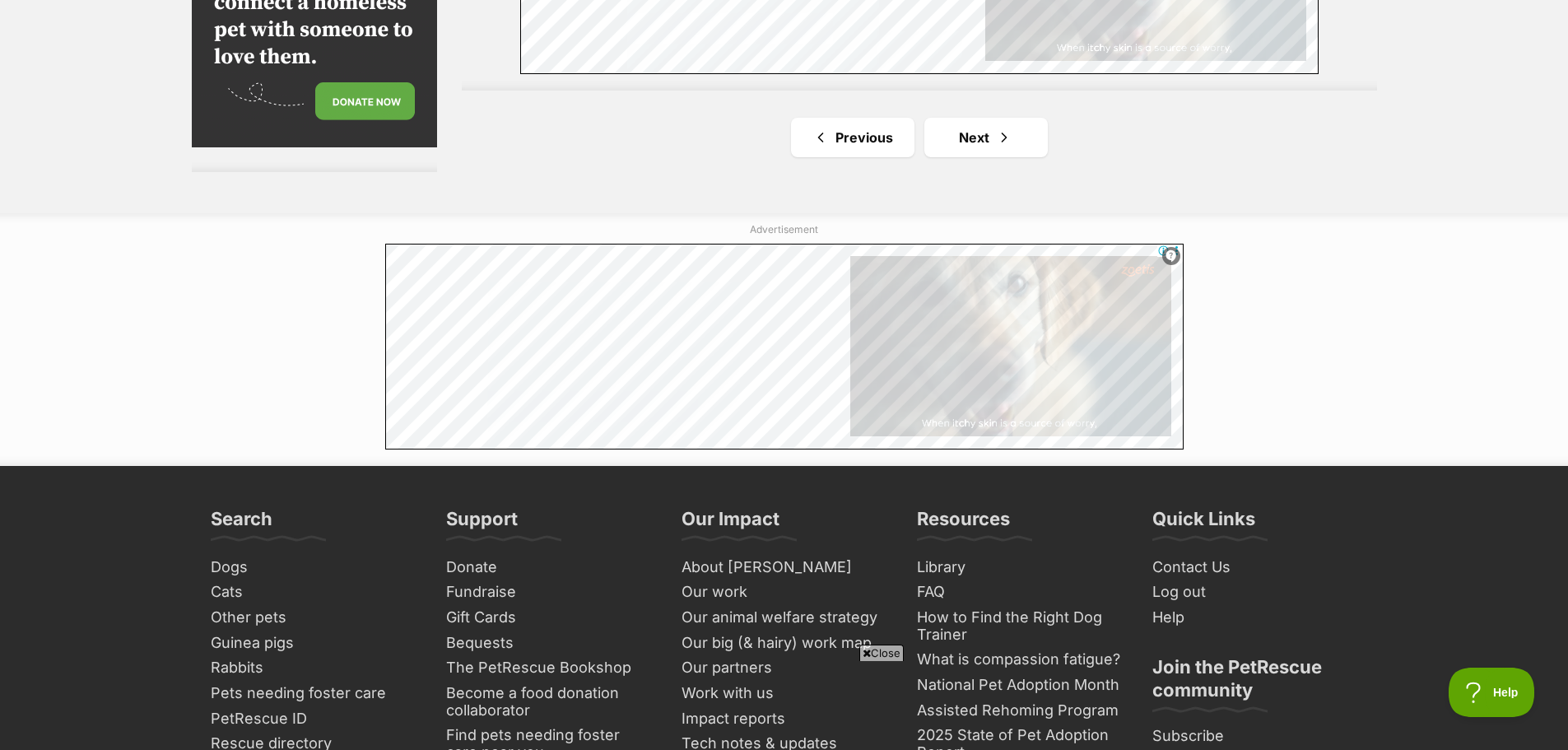
scroll to position [3292, 0]
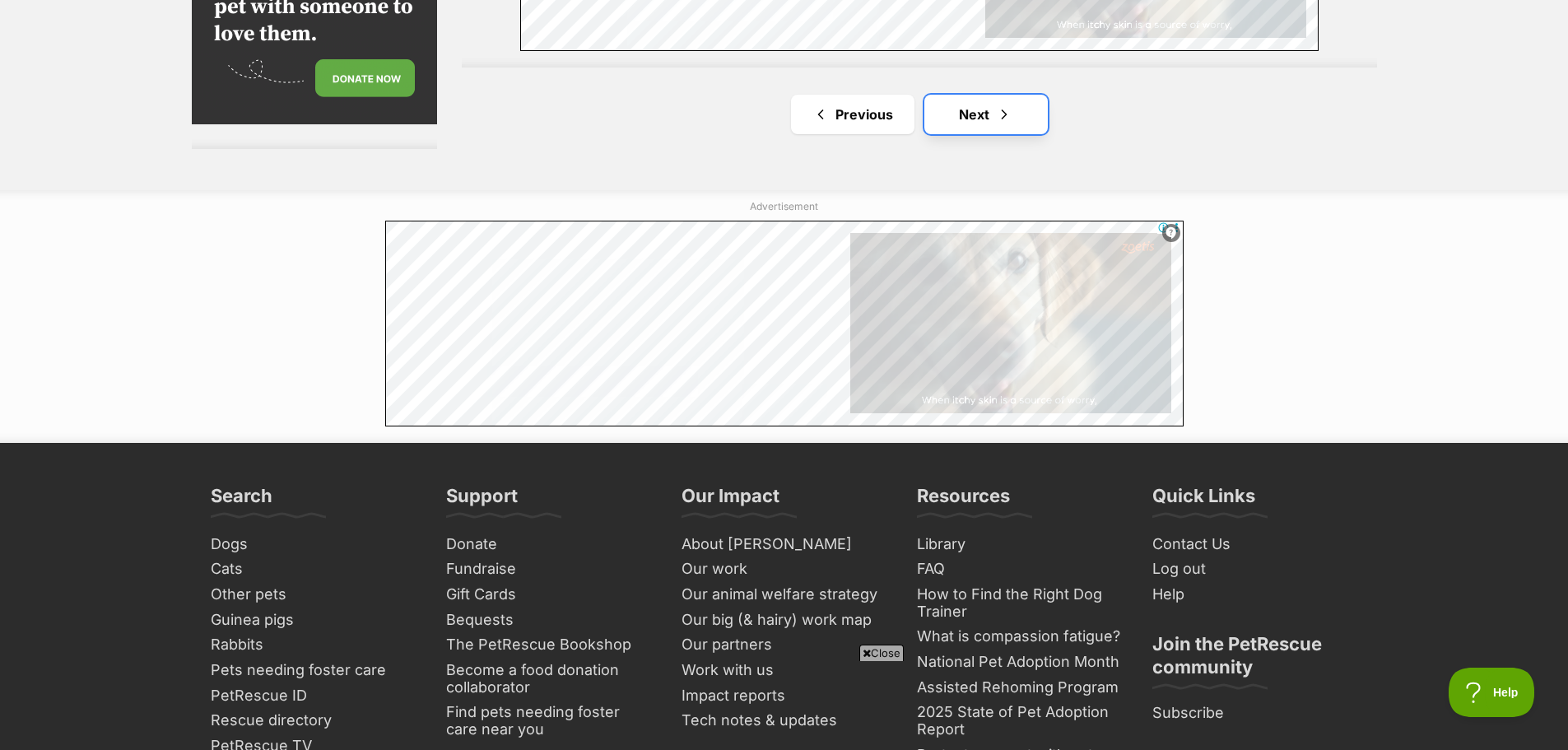
click at [1006, 130] on link "Next" at bounding box center [987, 113] width 124 height 39
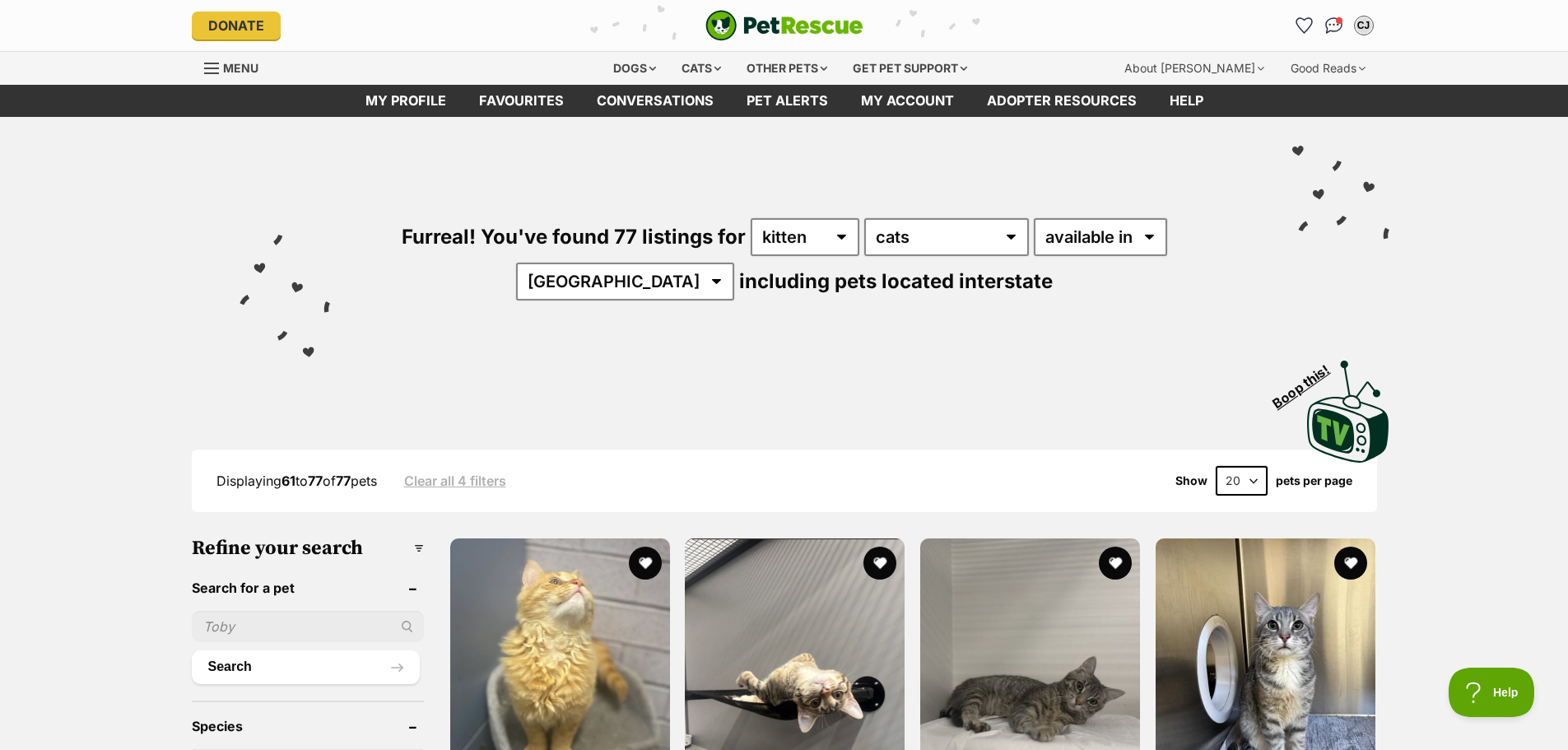
click at [1252, 479] on select "20 40 60" at bounding box center [1241, 480] width 51 height 30
click at [1110, 390] on div "Visit PetRescue TV (external site) Boop this!" at bounding box center [784, 406] width 1210 height 120
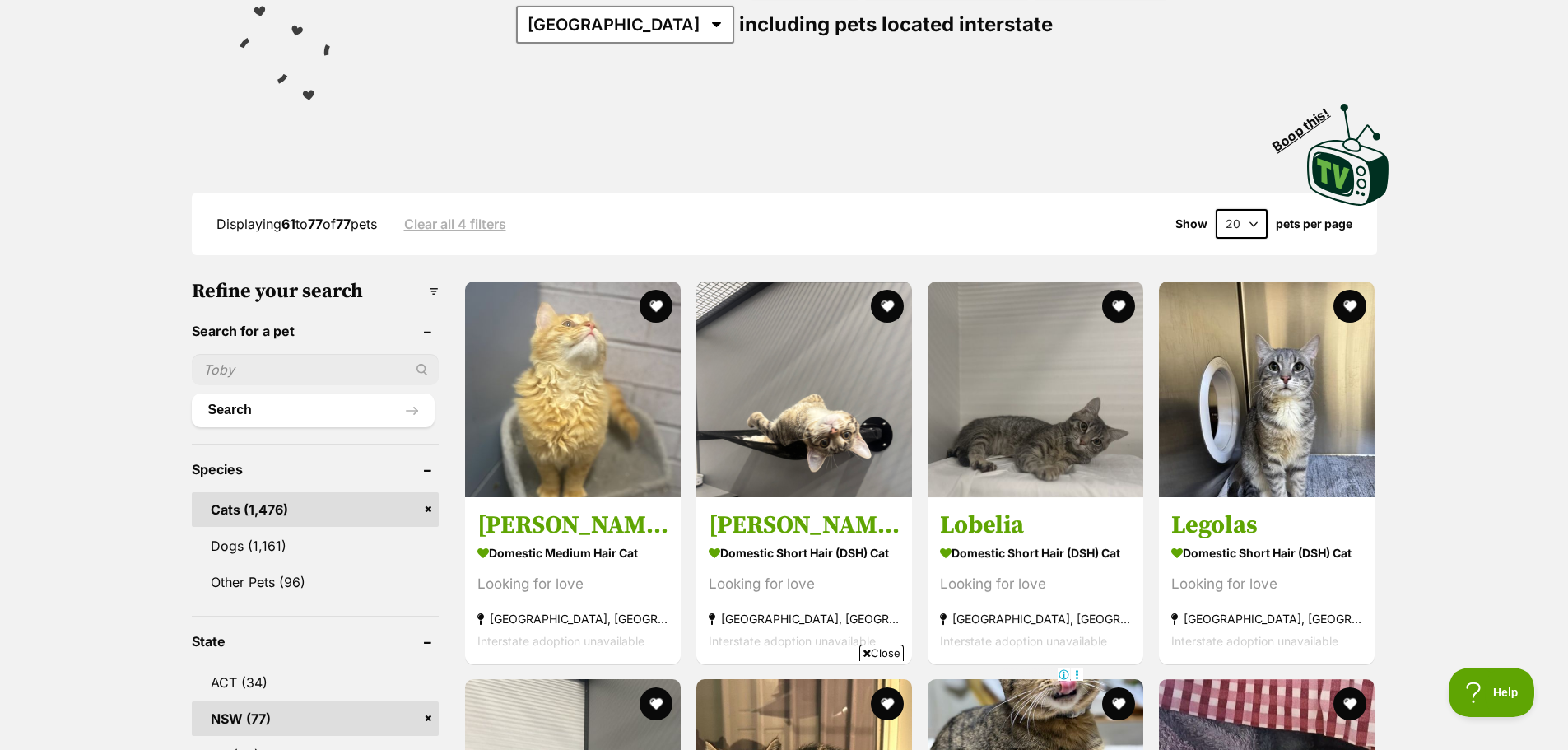
scroll to position [329, 0]
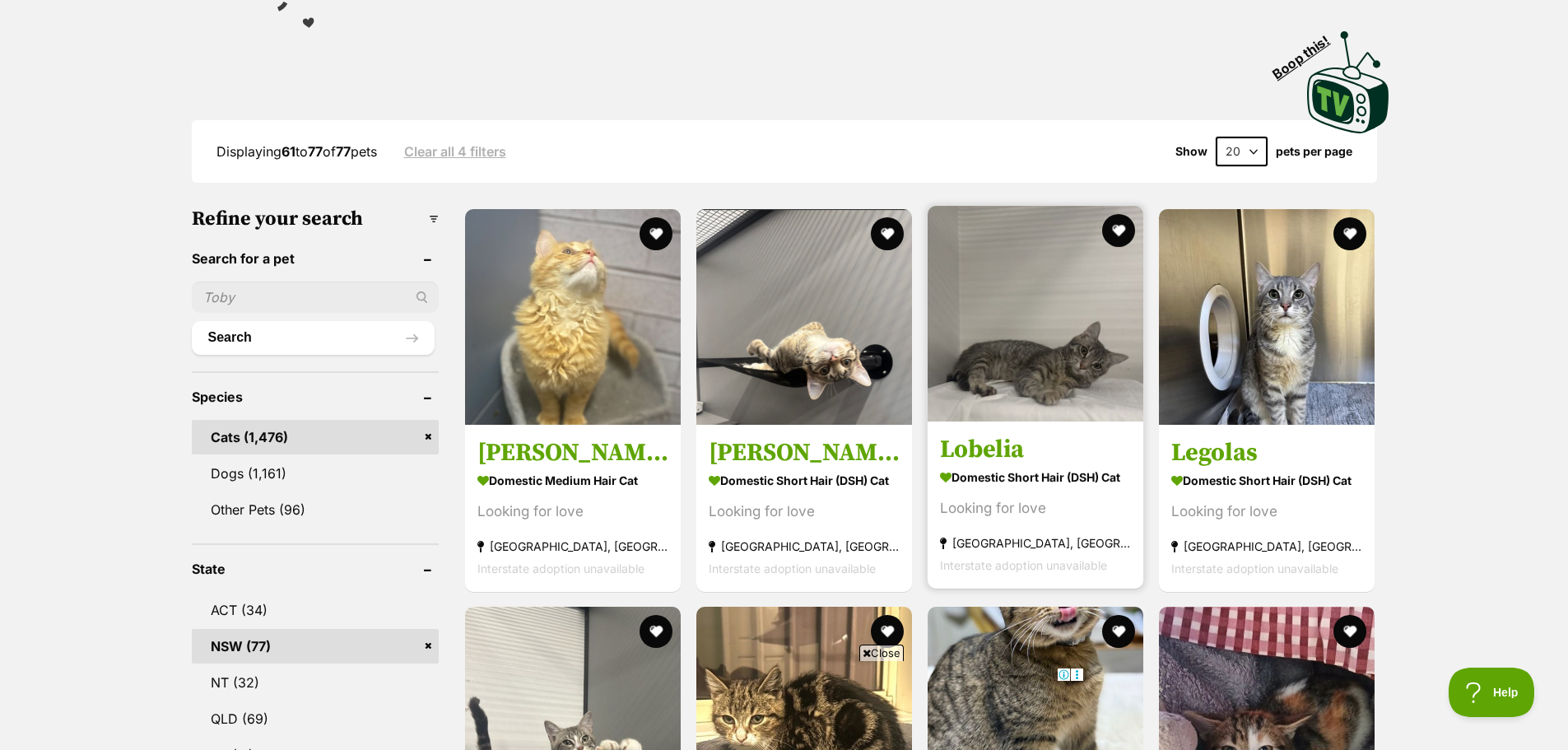
click at [997, 315] on img at bounding box center [1035, 314] width 215 height 215
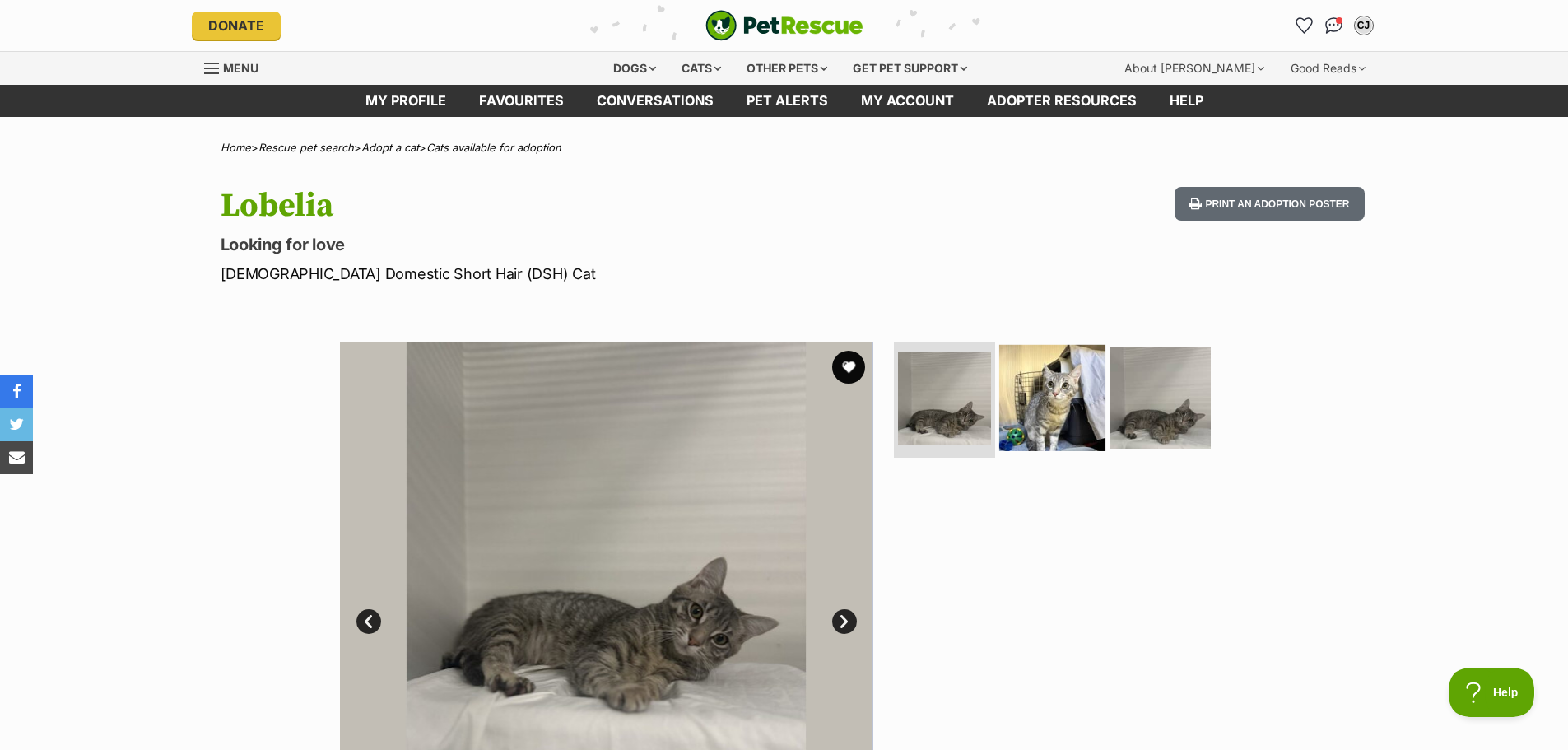
click at [1069, 405] on img at bounding box center [1051, 397] width 106 height 106
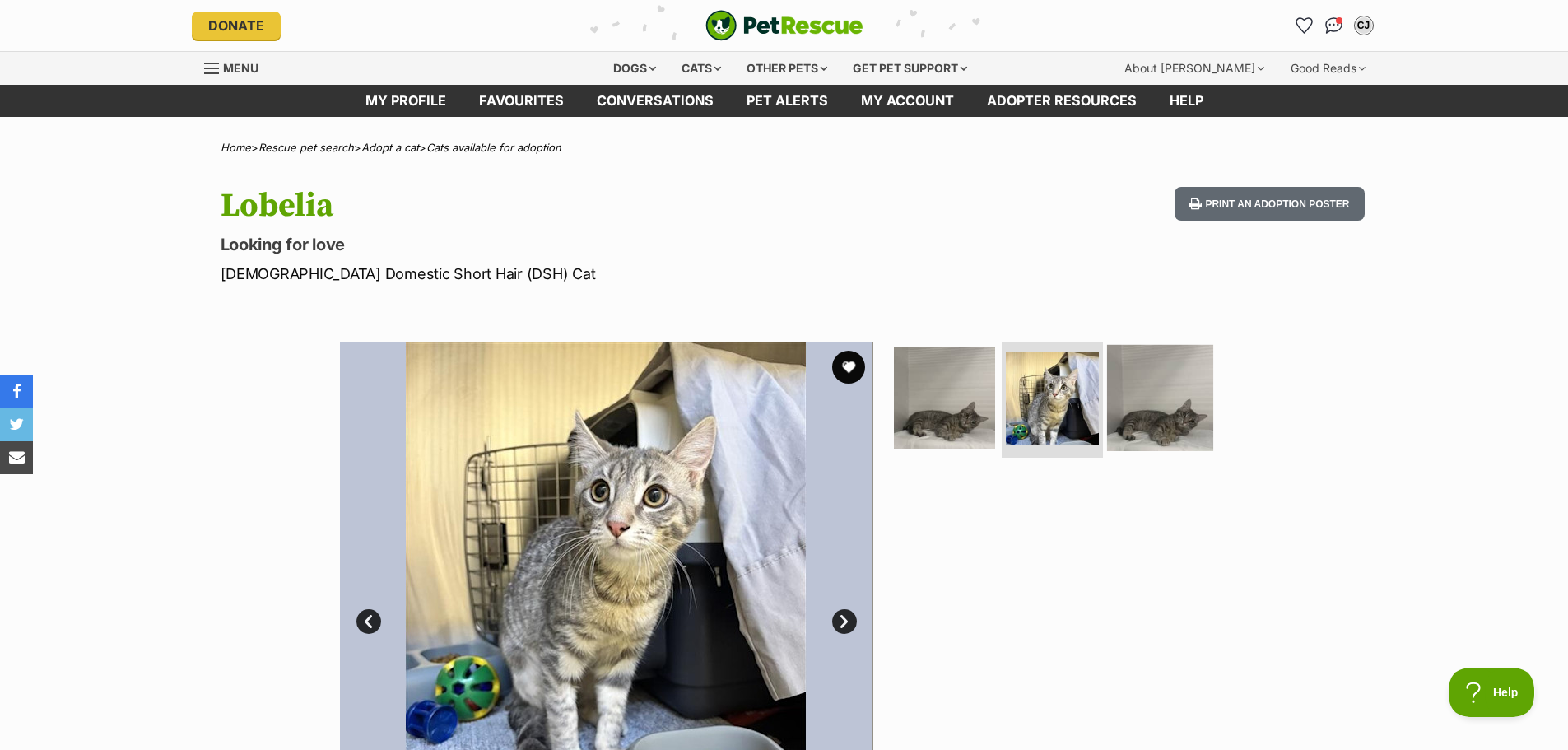
click at [1151, 405] on img at bounding box center [1159, 397] width 106 height 106
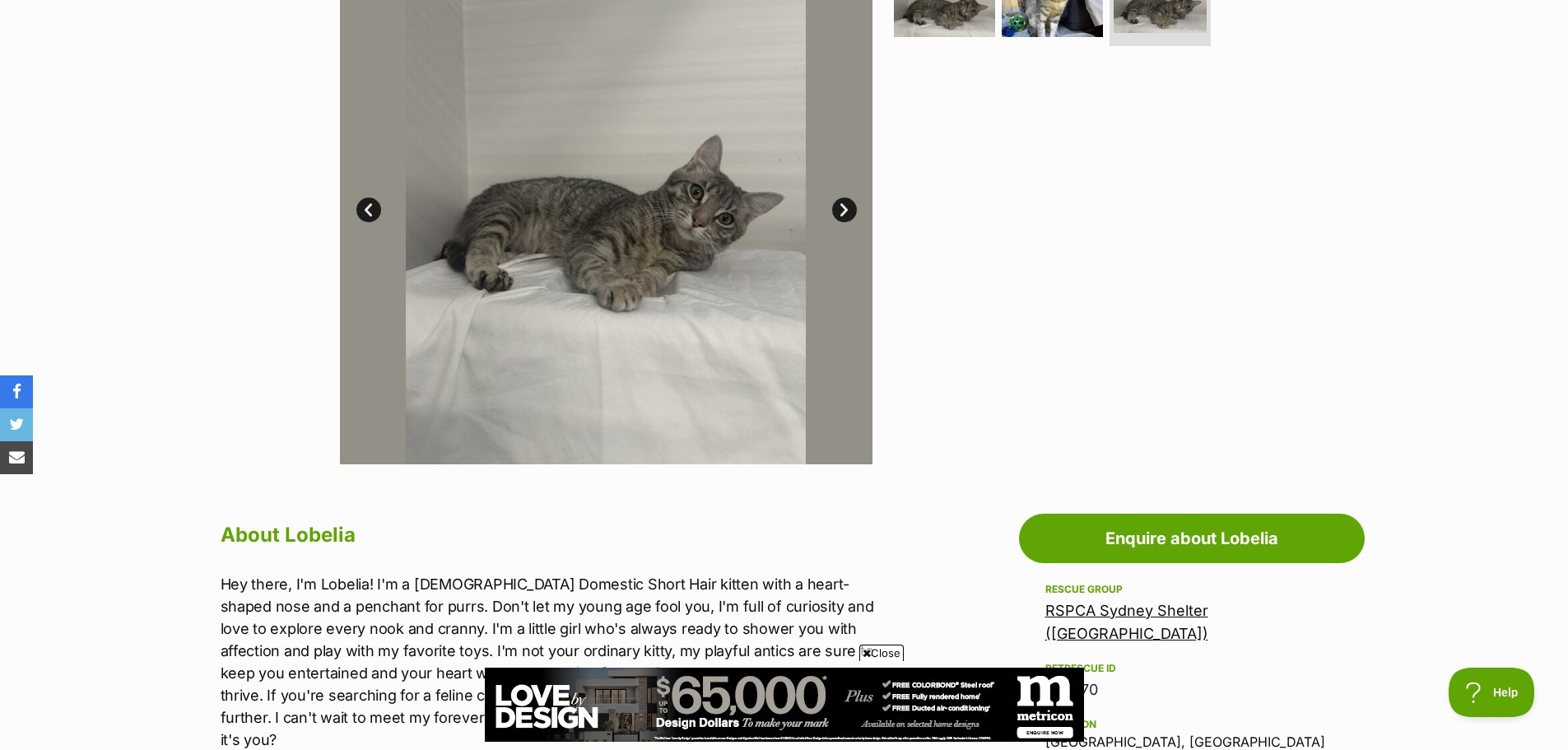
click at [1193, 612] on link "RSPCA Sydney Shelter ([GEOGRAPHIC_DATA])" at bounding box center [1127, 621] width 163 height 40
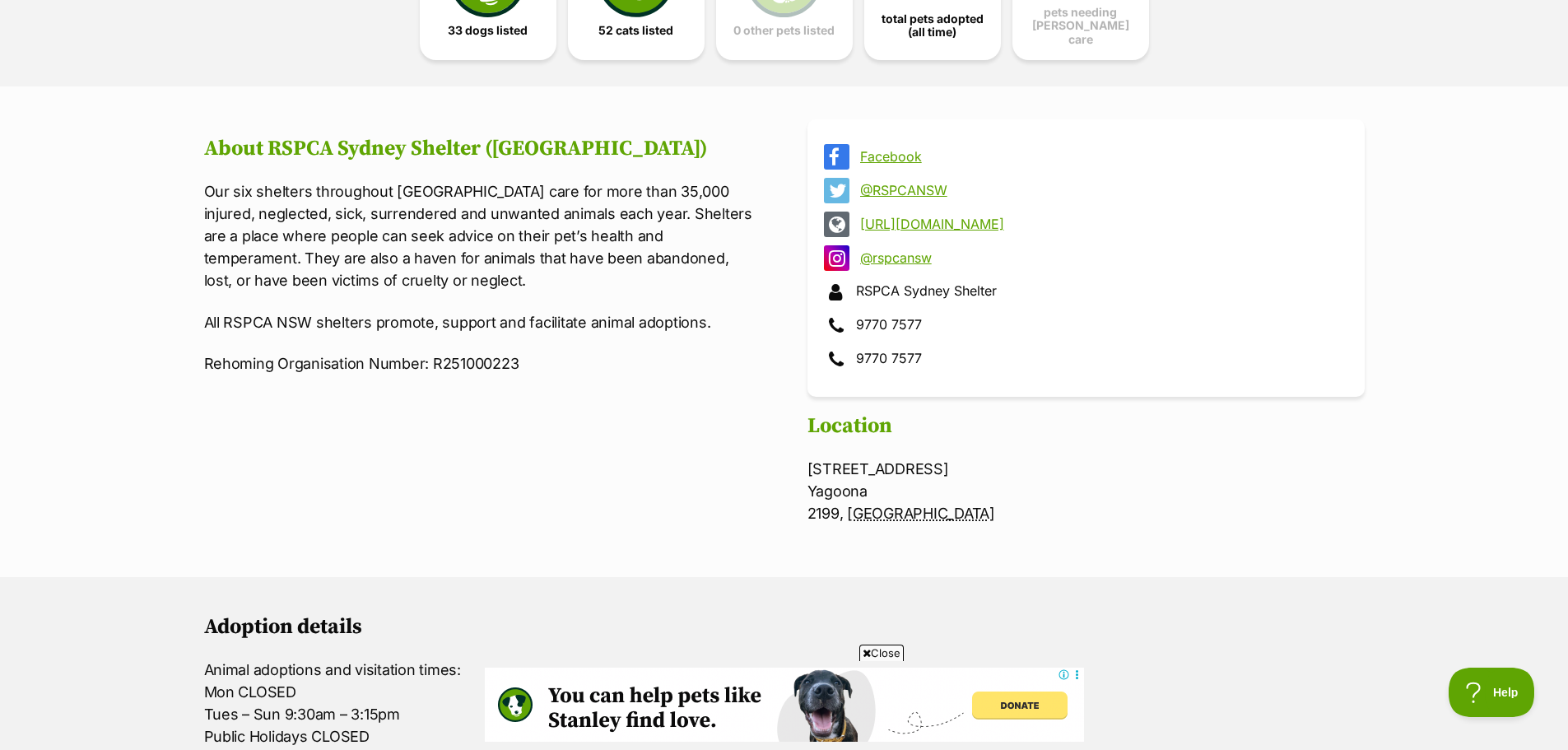
scroll to position [494, 0]
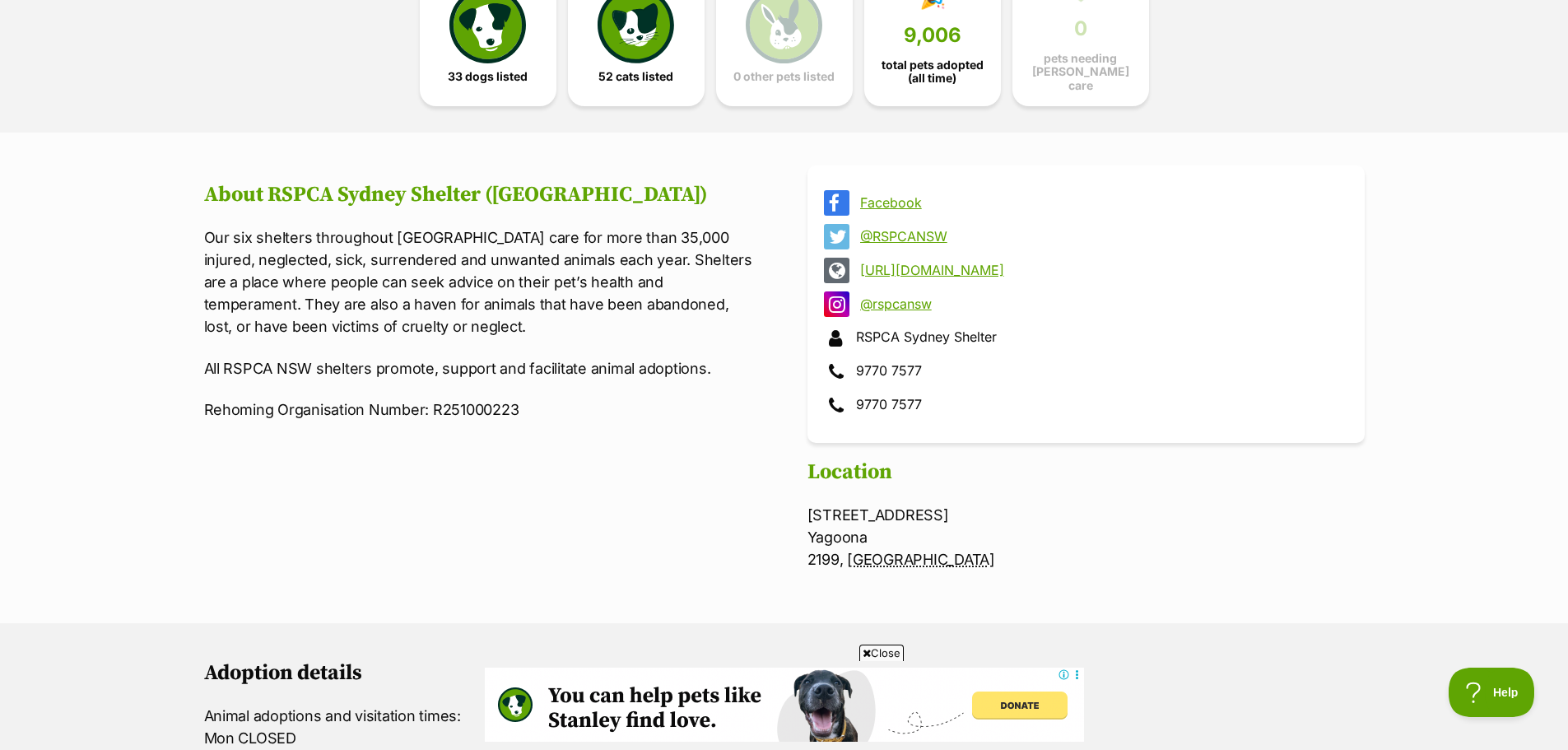
click at [944, 263] on link "[URL][DOMAIN_NAME]" at bounding box center [1100, 270] width 481 height 15
